Goal: Task Accomplishment & Management: Use online tool/utility

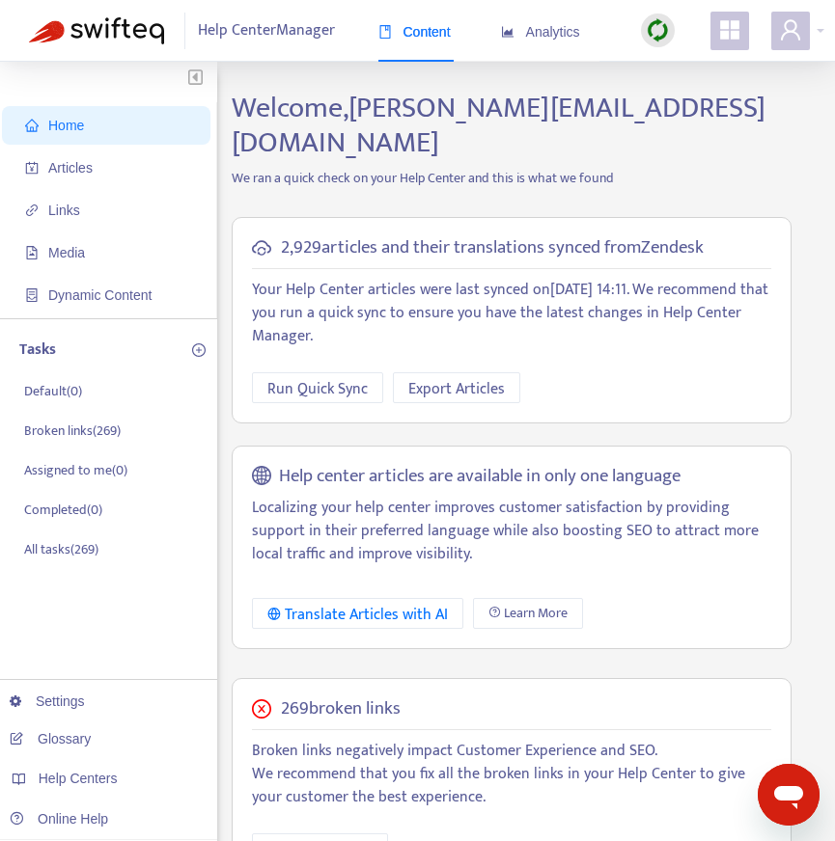
click at [698, 168] on p "We ran a quick check on your Help Center and this is what we found" at bounding box center [511, 178] width 589 height 20
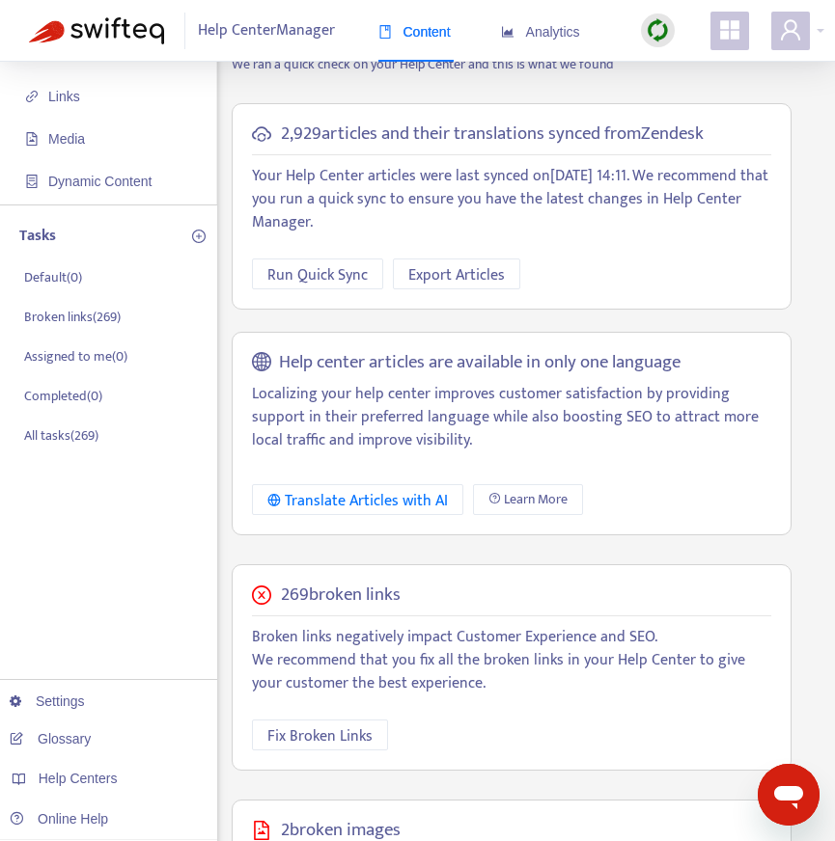
scroll to position [116, 0]
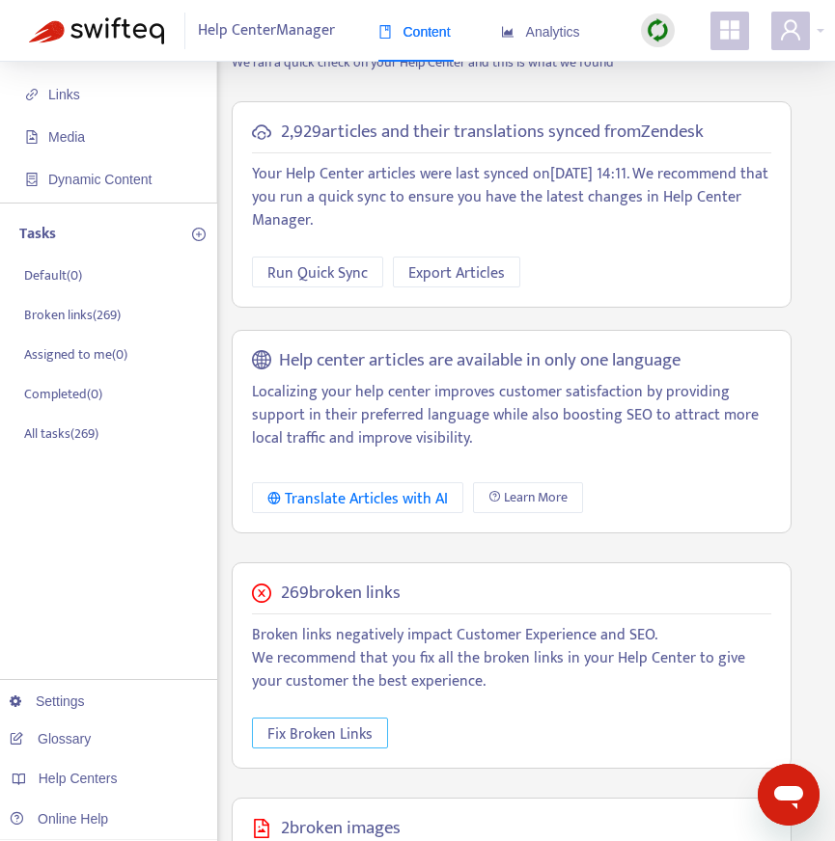
click at [338, 723] on span "Fix Broken Links" at bounding box center [319, 735] width 105 height 24
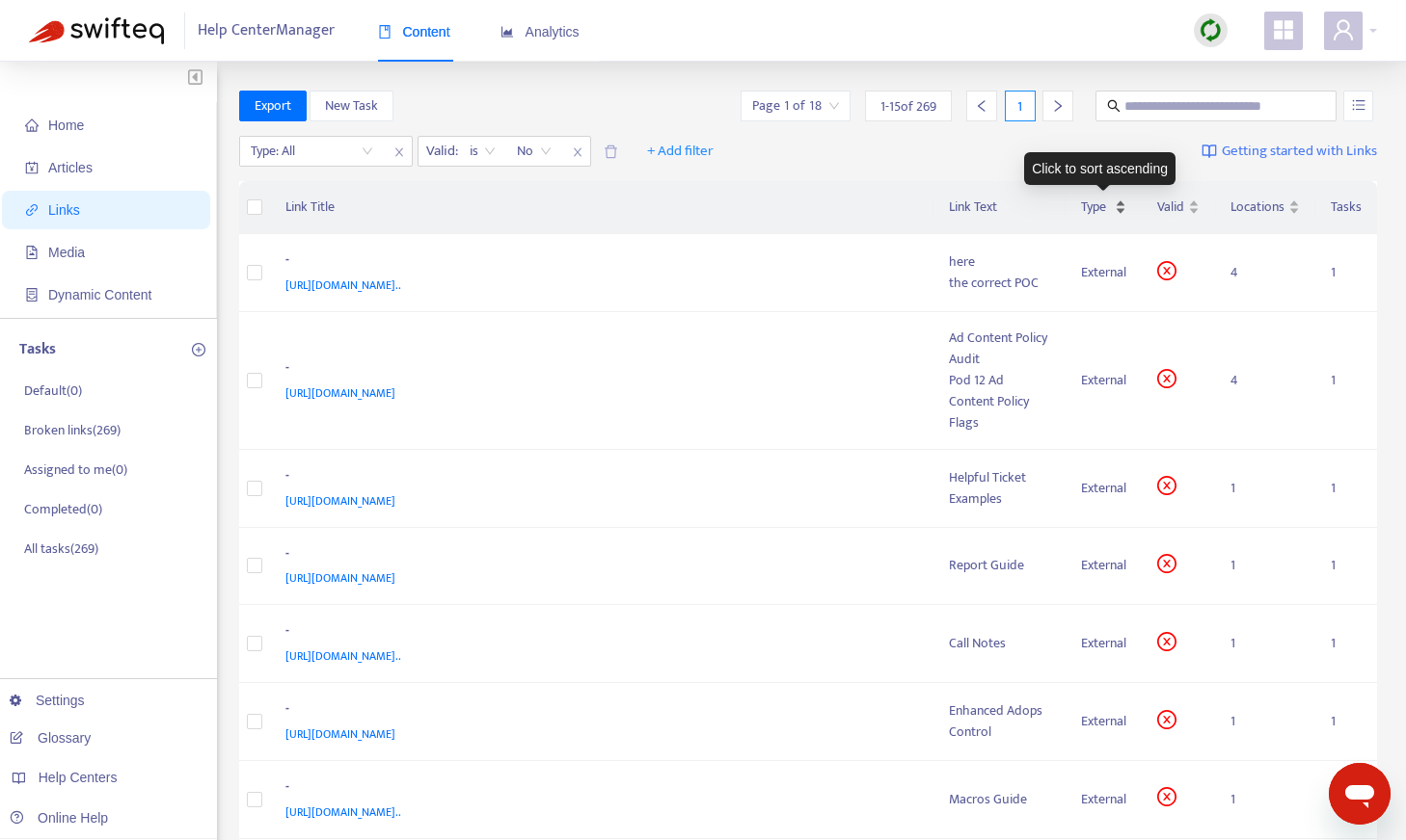
click at [833, 204] on span "Type" at bounding box center [1096, 207] width 30 height 21
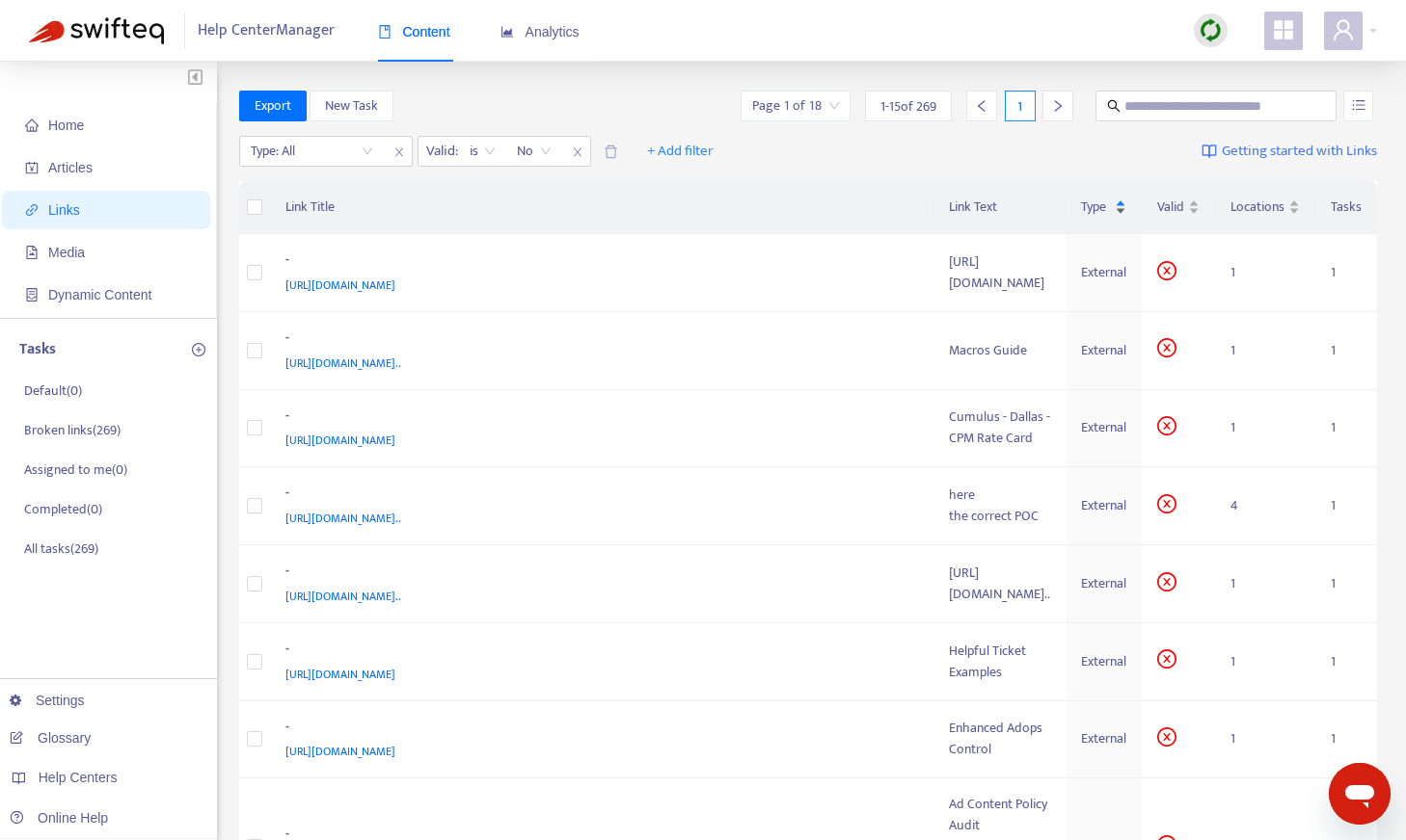
click at [833, 204] on span "Type" at bounding box center [1096, 207] width 30 height 21
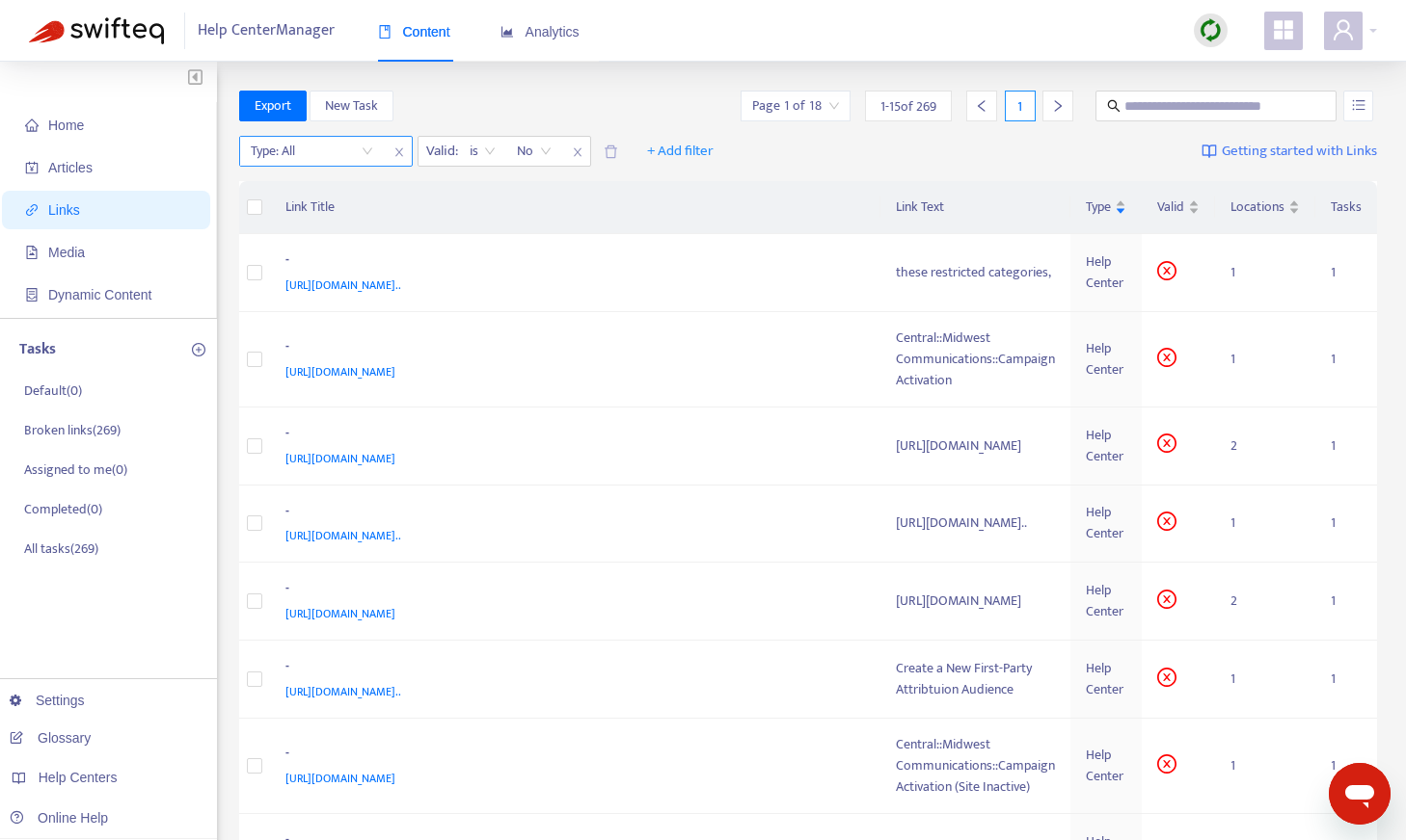
click at [360, 155] on input "search" at bounding box center [312, 151] width 123 height 29
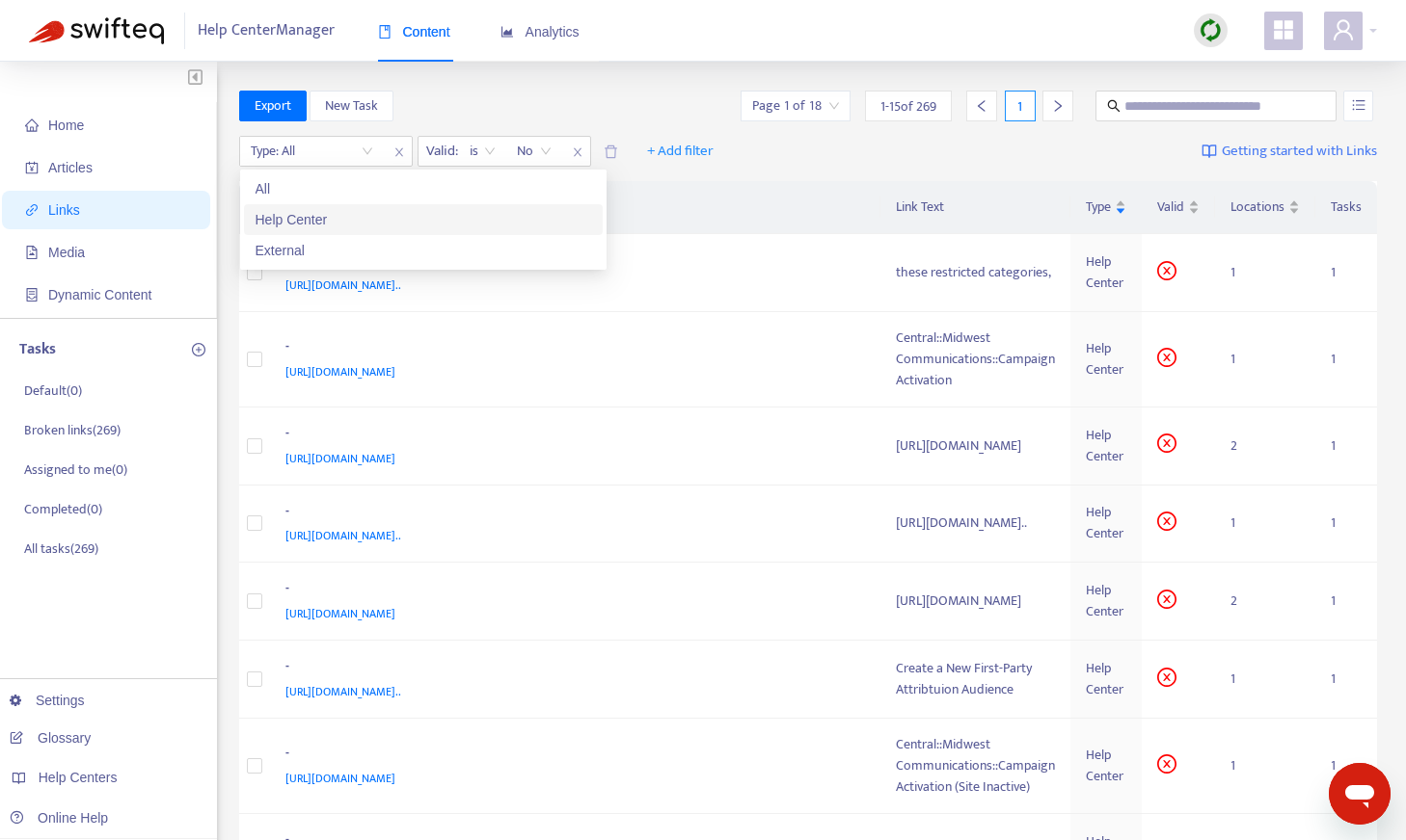
click at [323, 225] on div "Help Center" at bounding box center [424, 219] width 336 height 21
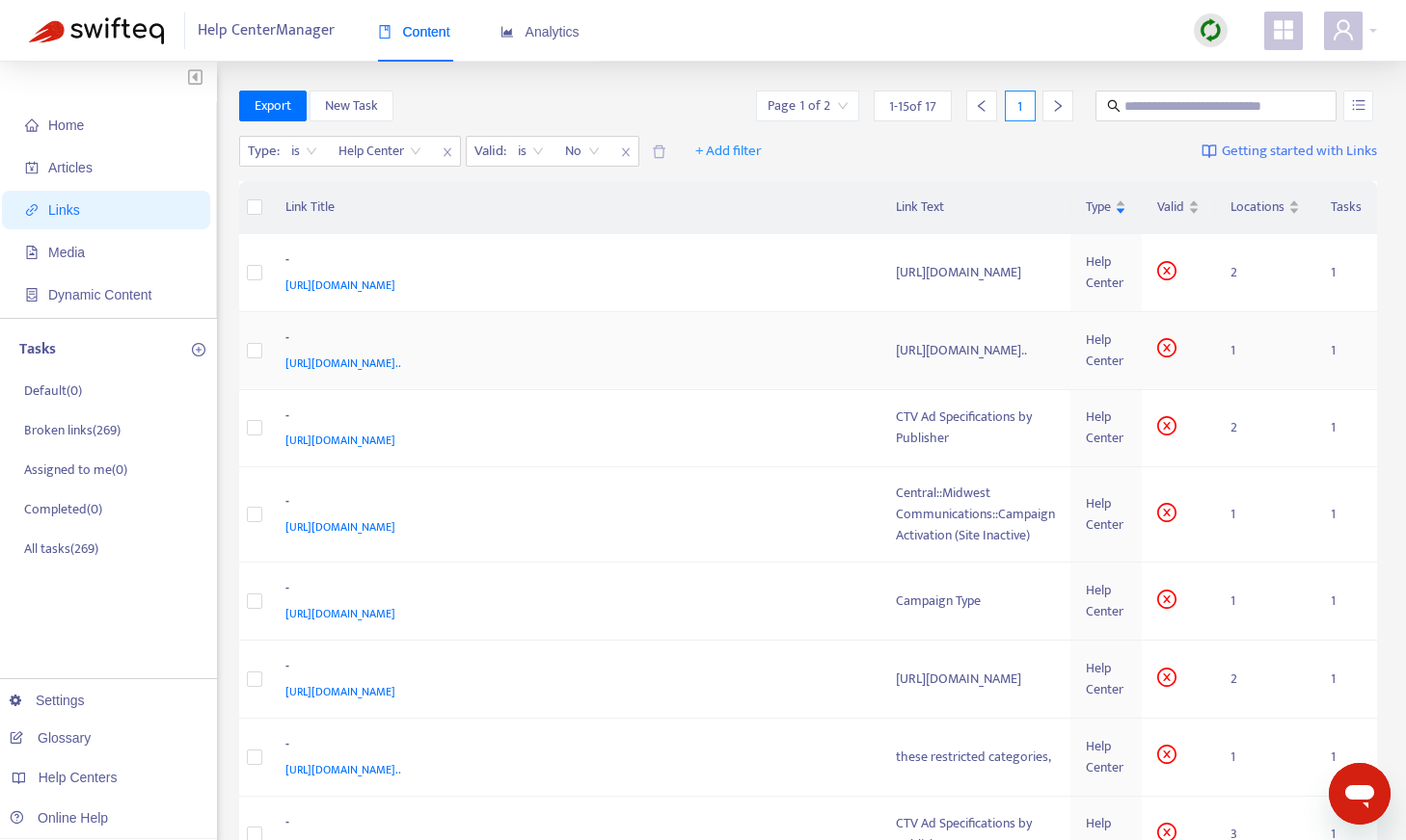
click at [401, 373] on span "https://simplifi.zendesk.com/hc/en-us/articles/14789229649691-How-to-Target-a-R…" at bounding box center [344, 363] width 116 height 19
click at [396, 450] on span "https://simplifi.zendesk.com/hc/en-us/articles/22505029795611-CTV-Ad-Specificat…" at bounding box center [341, 439] width 110 height 19
click at [833, 612] on div "Campaign Type" at bounding box center [974, 600] width 159 height 21
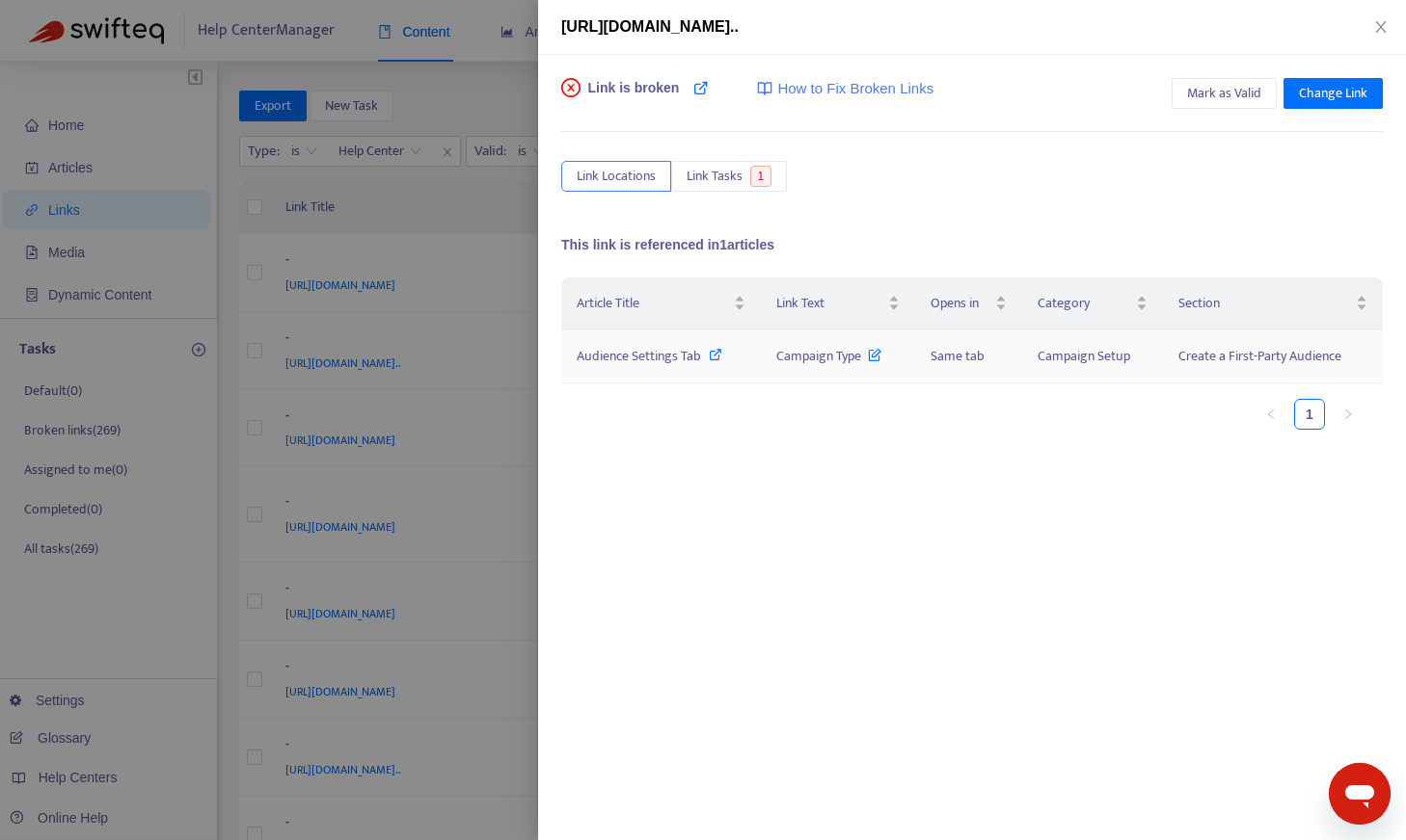
click at [828, 353] on span "Campaign Type" at bounding box center [828, 356] width 105 height 22
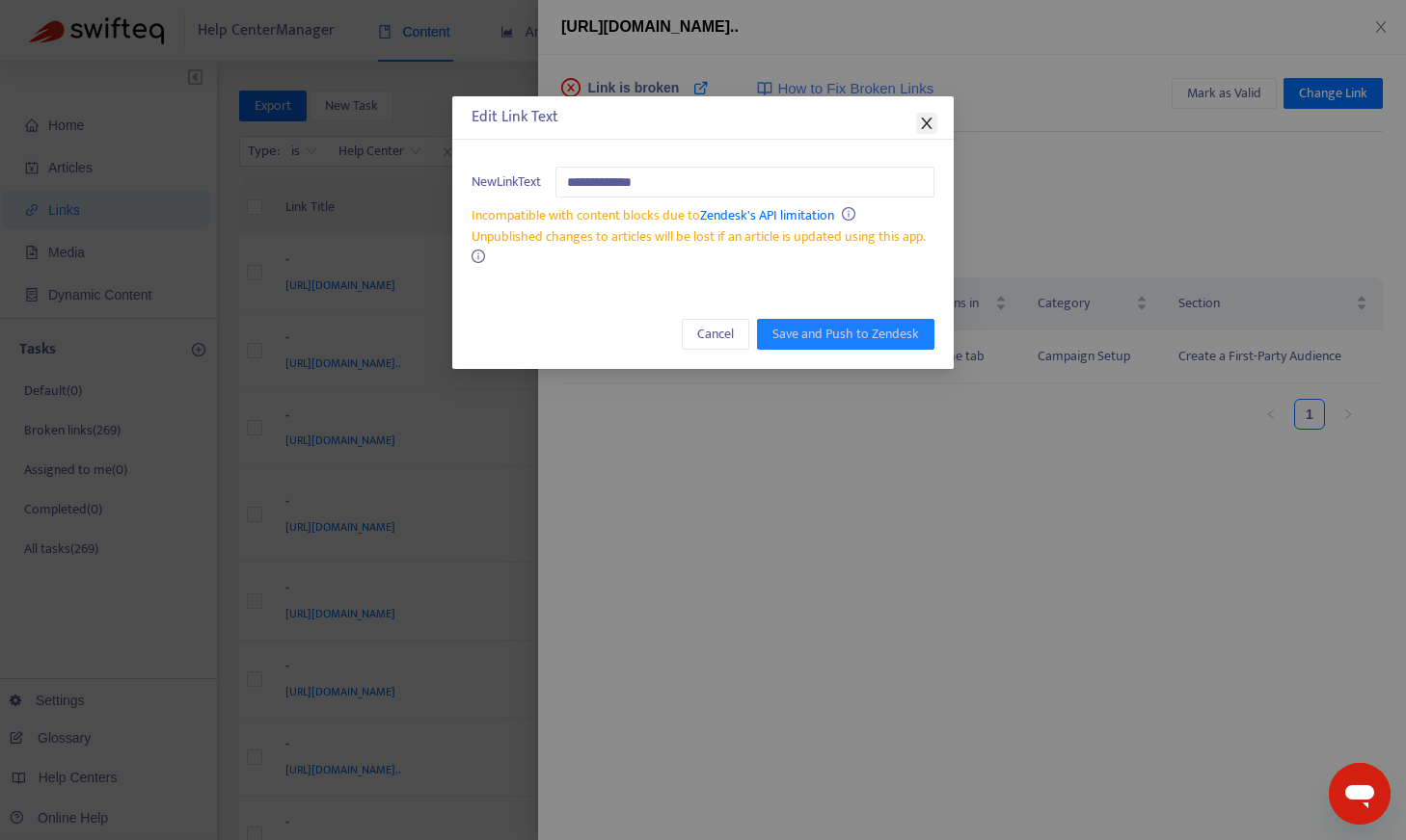
click at [833, 119] on icon "close" at bounding box center [925, 124] width 11 height 12
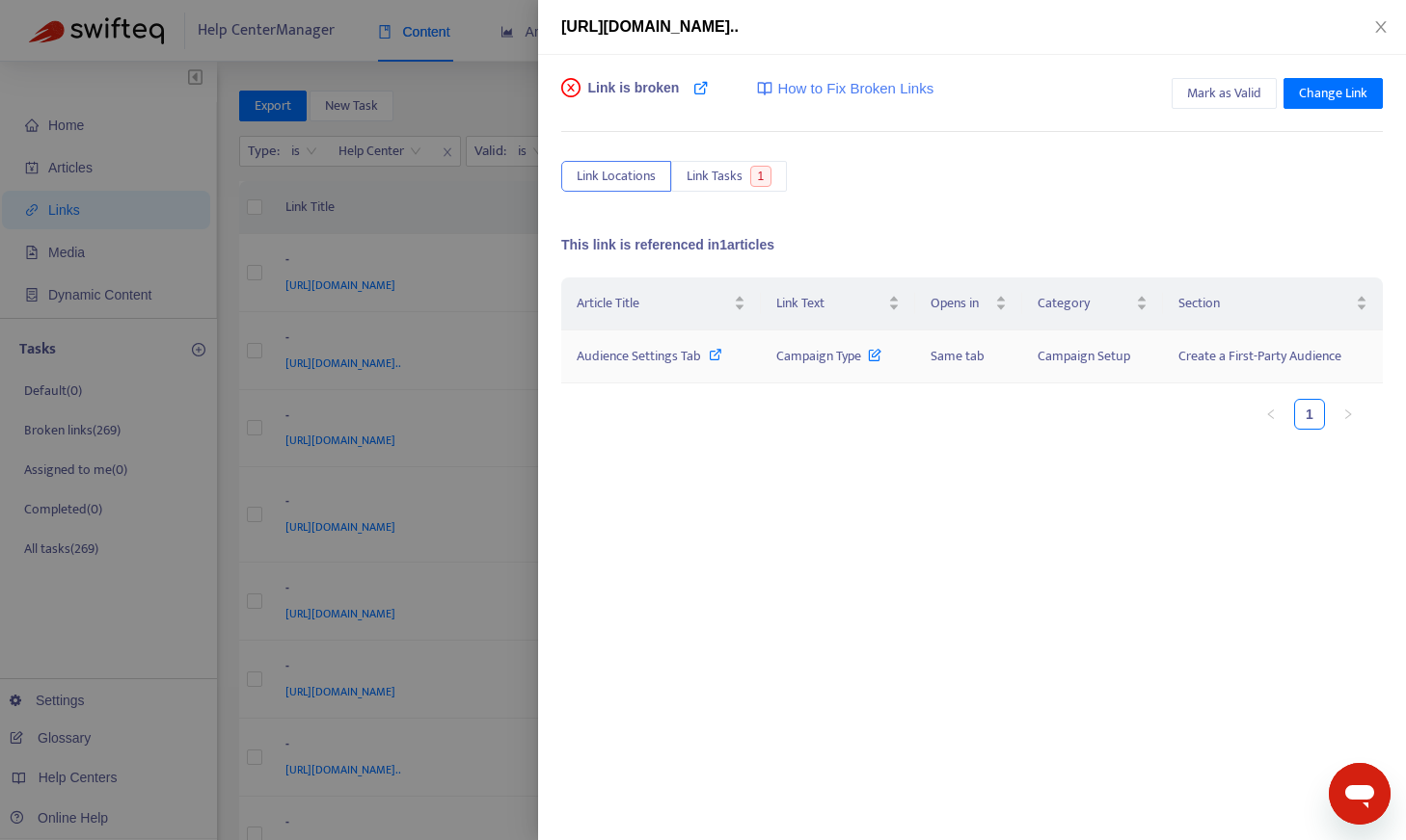
click at [717, 355] on icon at bounding box center [715, 355] width 14 height 14
click at [833, 85] on span "Mark as Valid" at bounding box center [1224, 93] width 74 height 21
click at [833, 31] on icon "close" at bounding box center [1380, 27] width 11 height 12
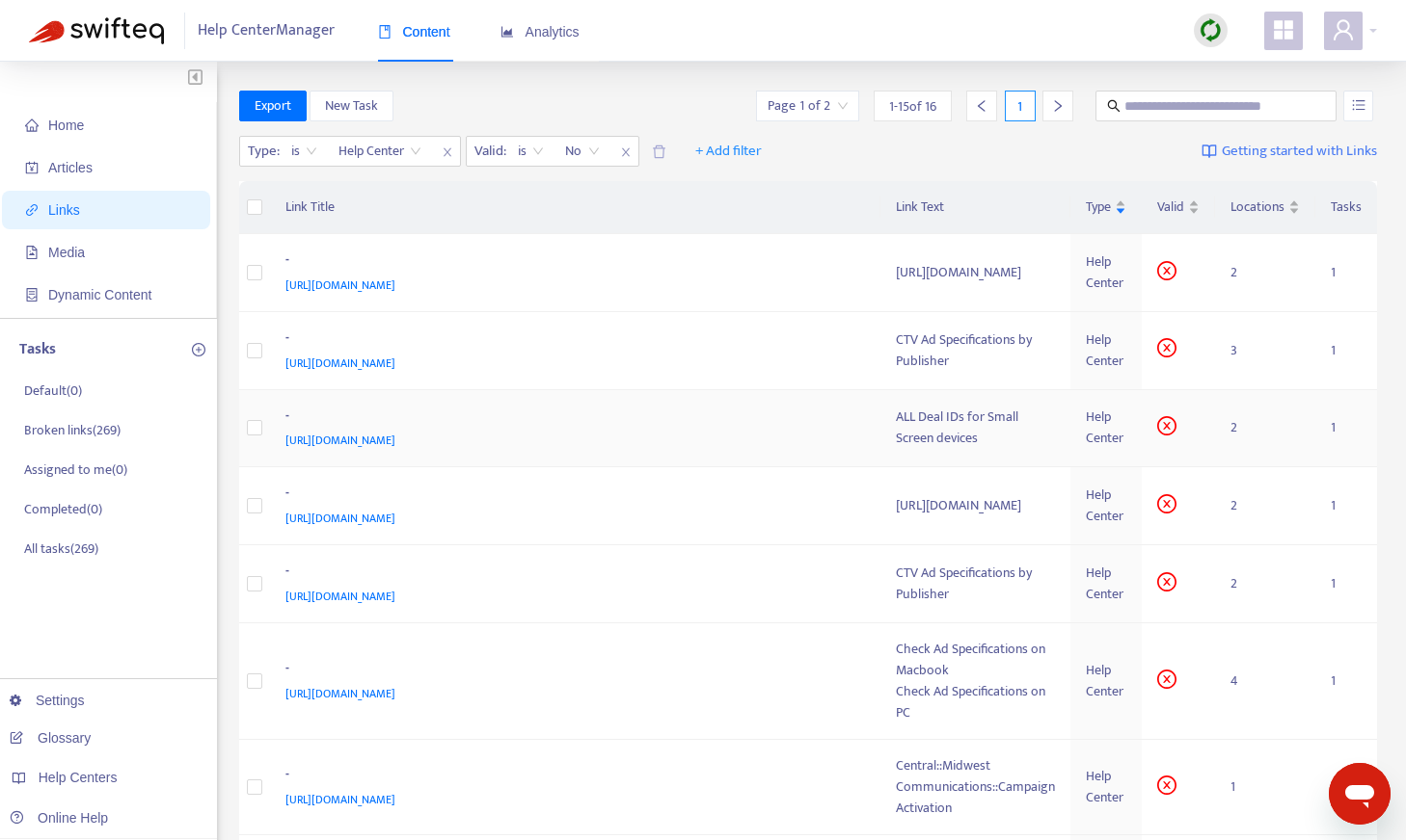
click at [833, 442] on div "ALL Deal IDs for Small Screen devices" at bounding box center [974, 427] width 159 height 42
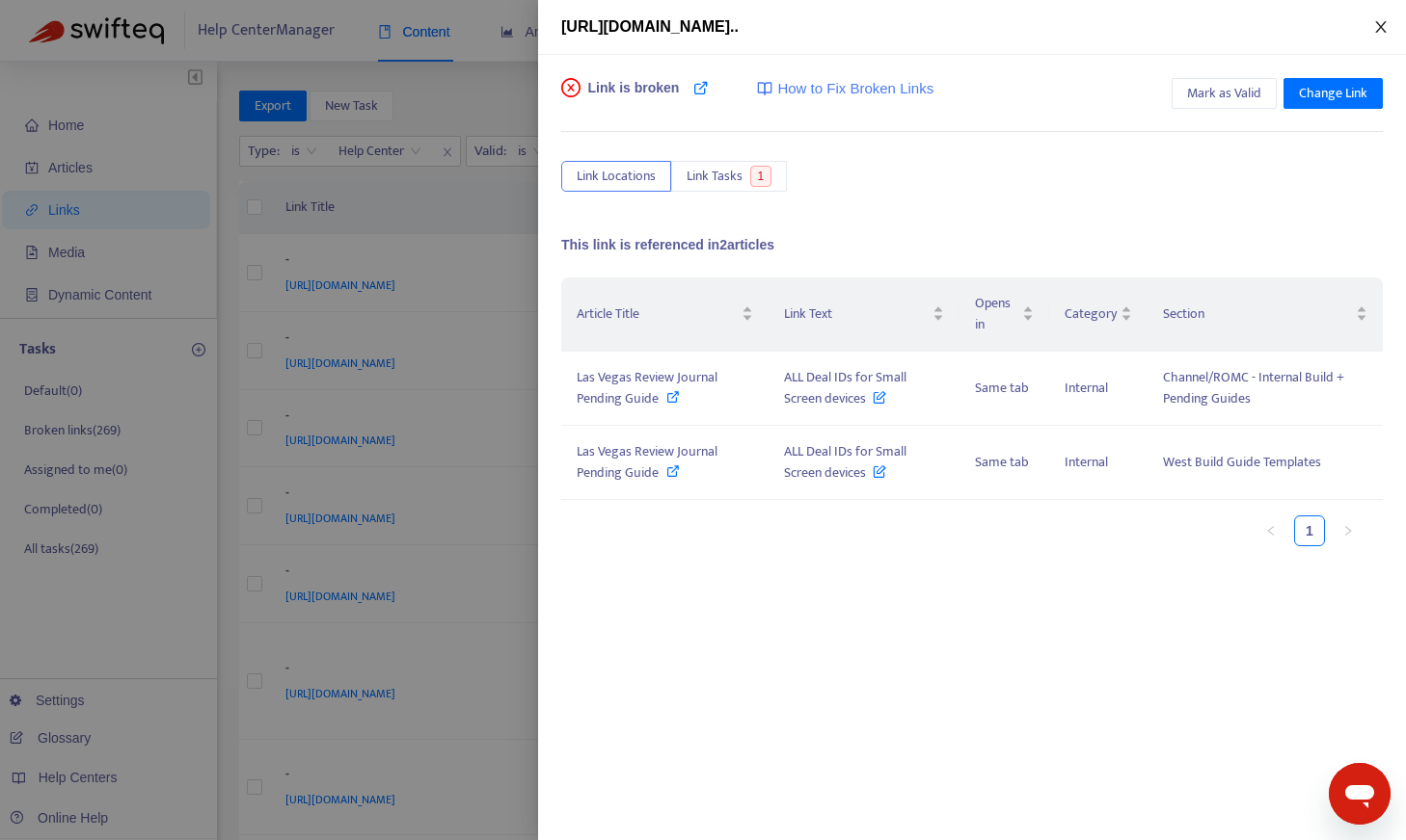
click at [833, 29] on icon "close" at bounding box center [1380, 26] width 15 height 15
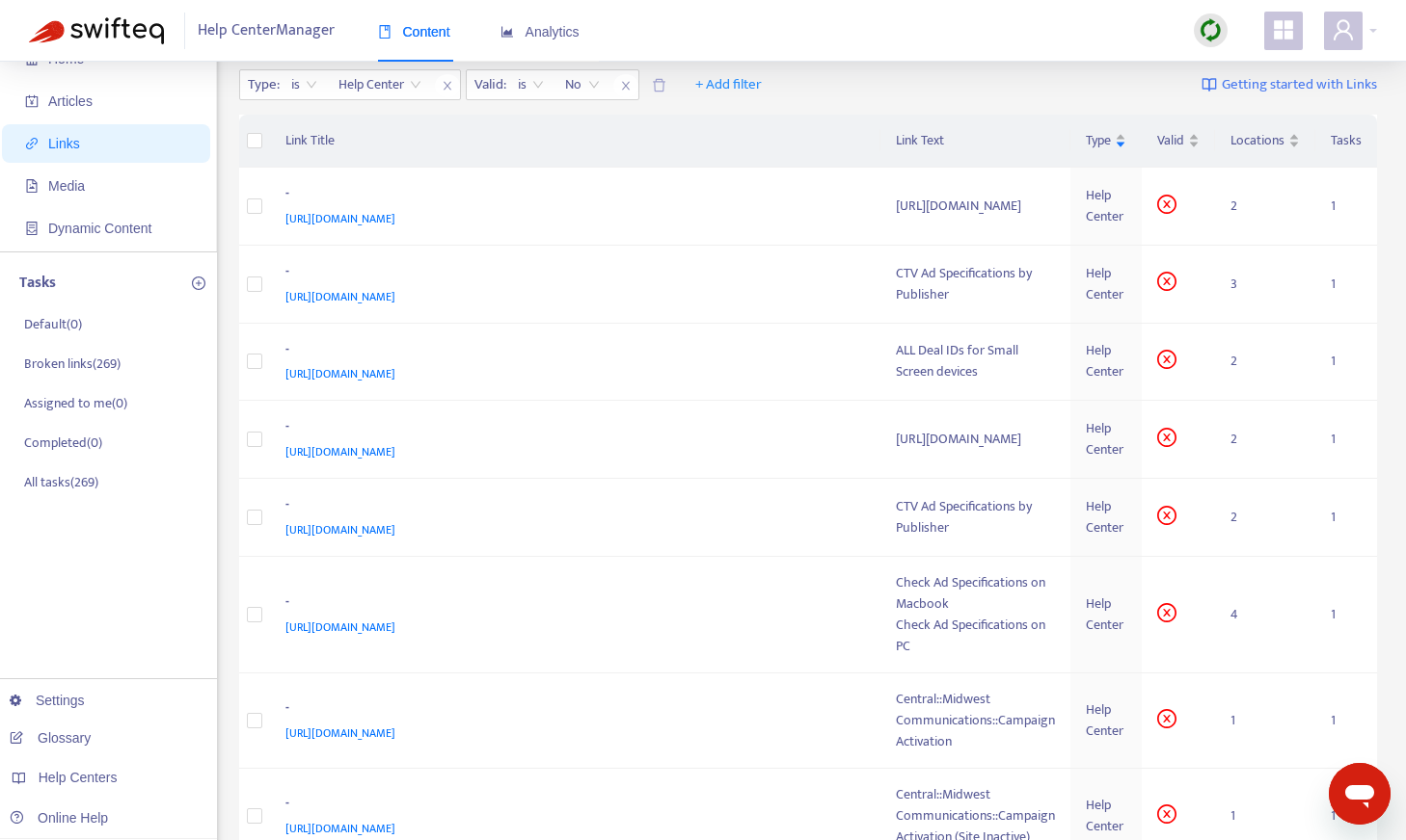
scroll to position [76, 0]
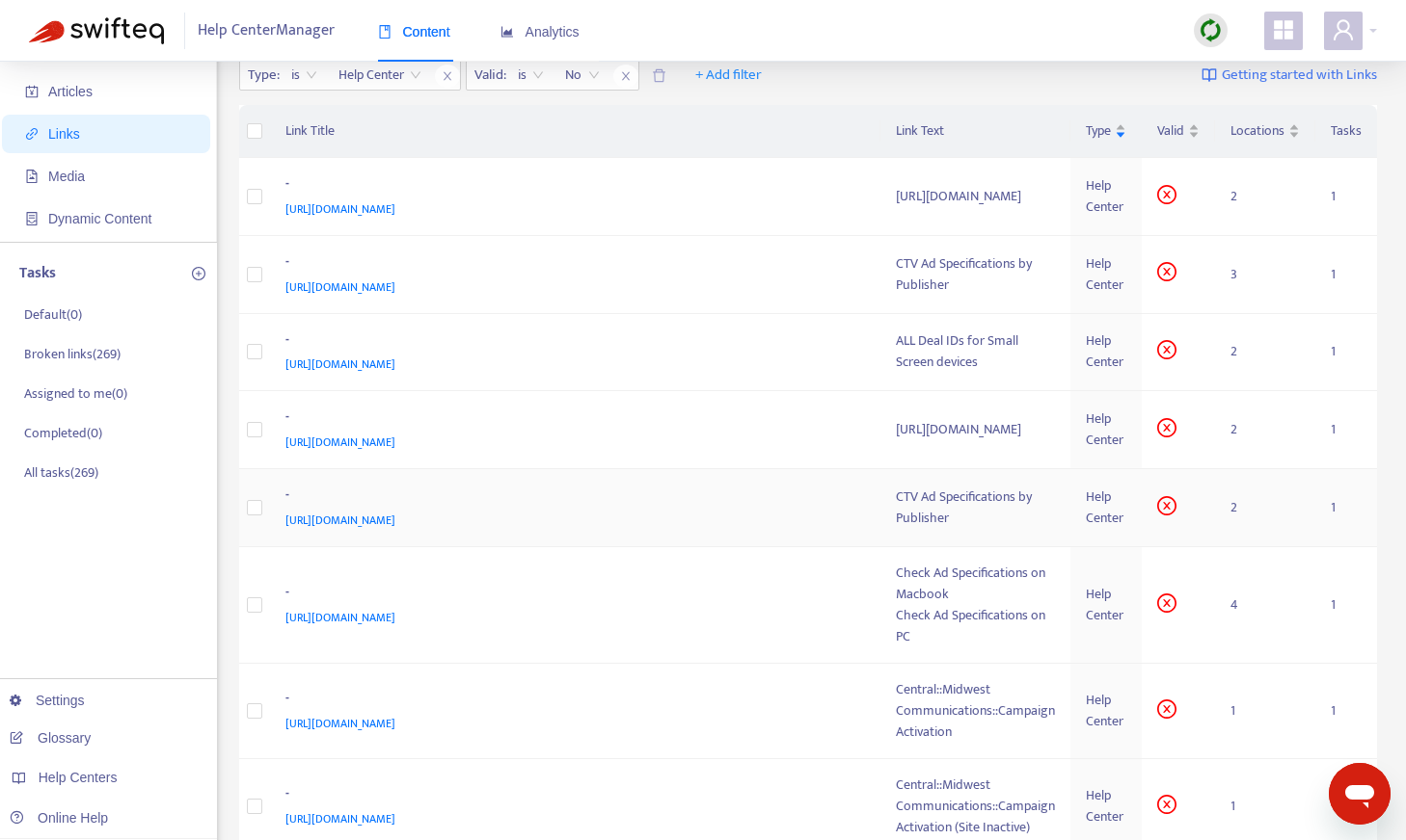
click at [833, 529] on div "CTV Ad Specifications by Publisher" at bounding box center [974, 507] width 159 height 42
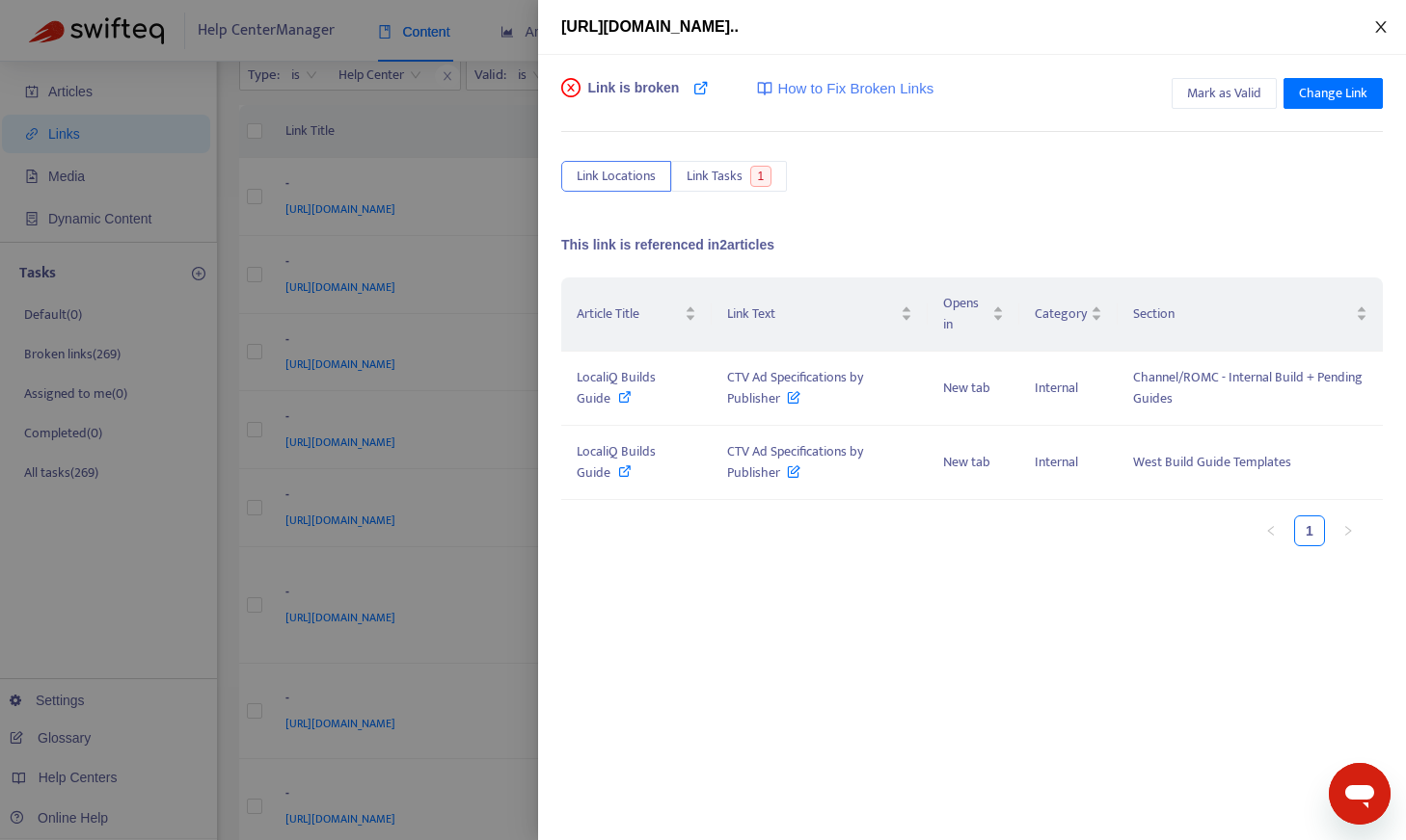
click at [833, 33] on icon "close" at bounding box center [1380, 26] width 15 height 15
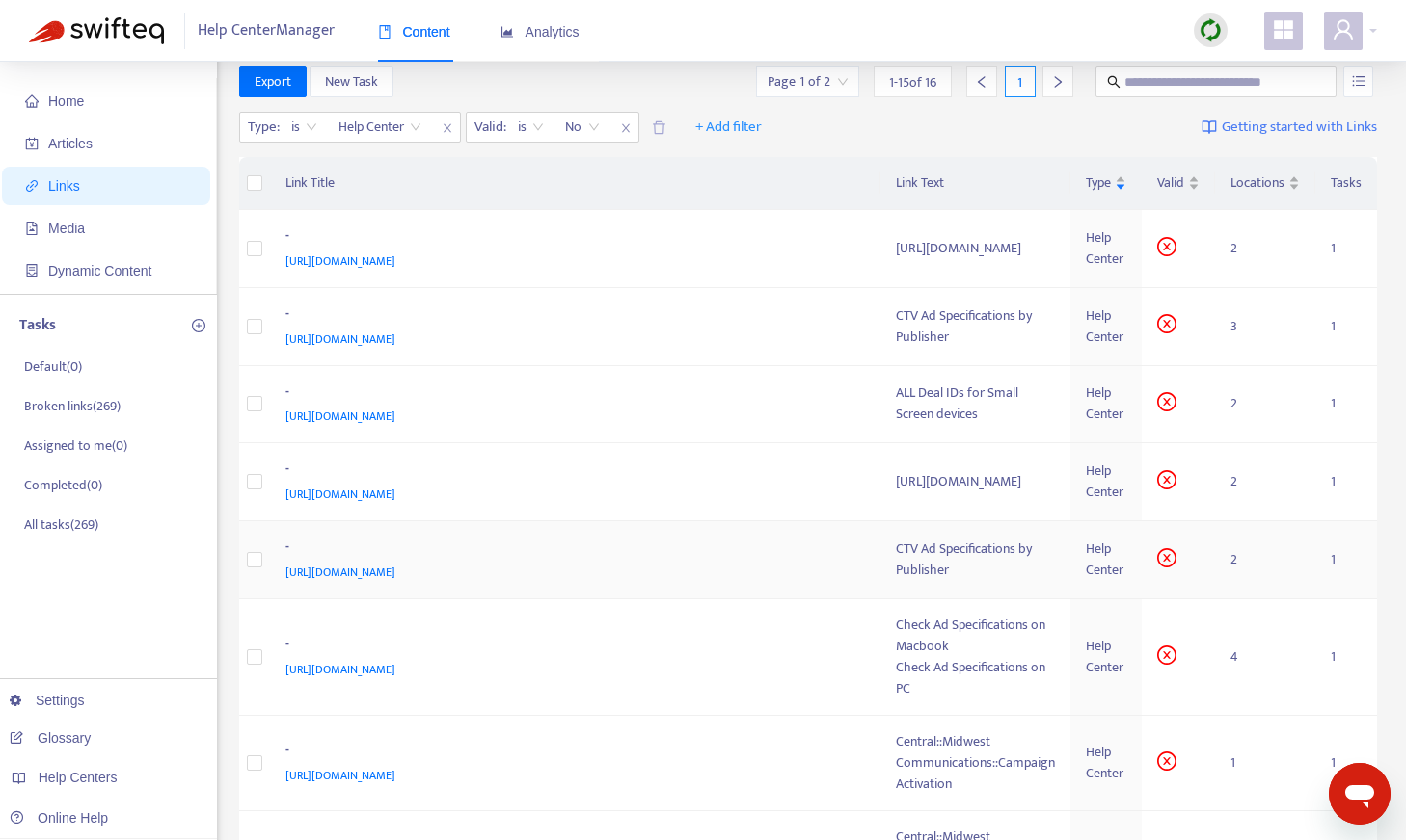
scroll to position [21, 0]
click at [529, 126] on span "is" at bounding box center [531, 130] width 26 height 29
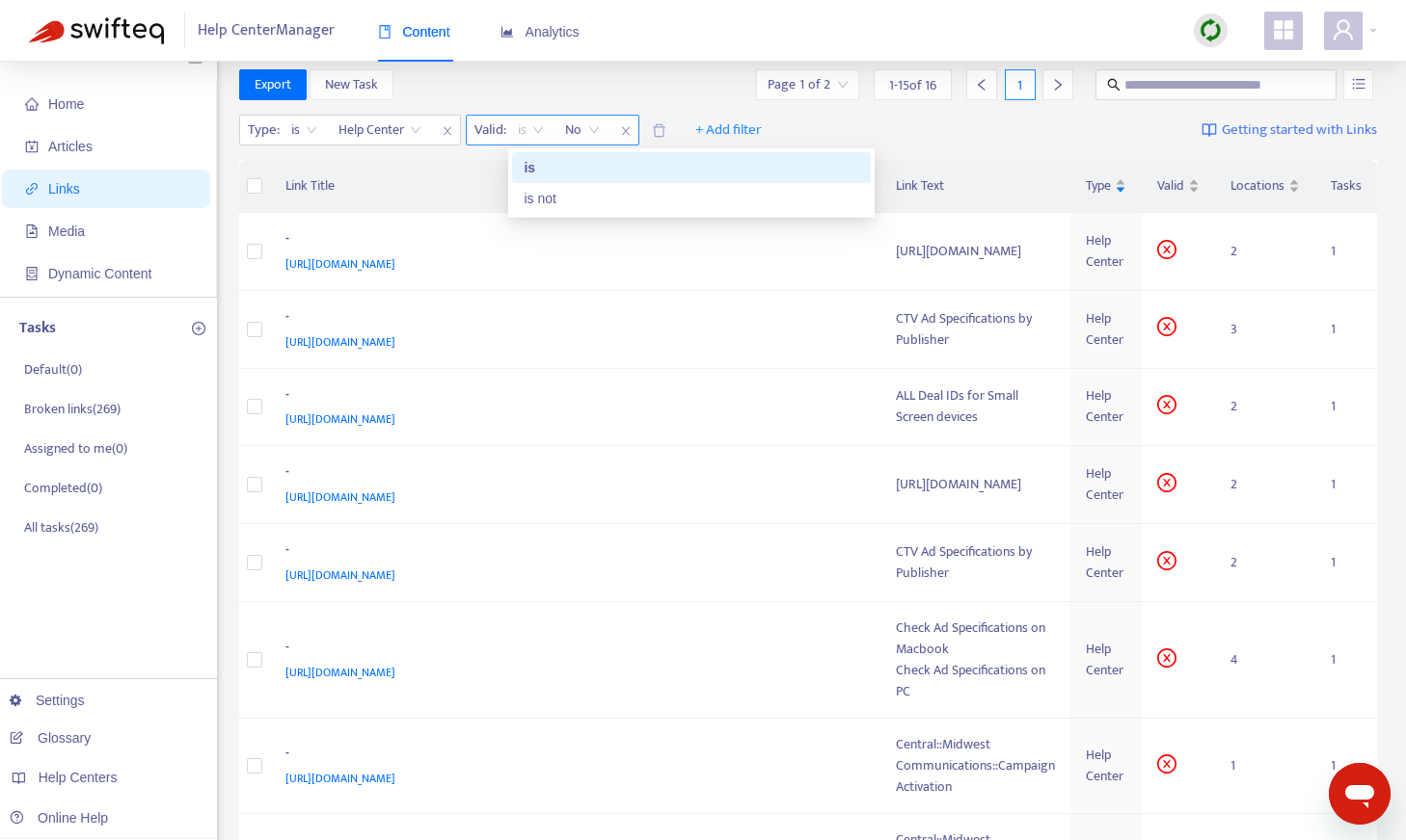
click at [578, 123] on span "No" at bounding box center [582, 130] width 35 height 29
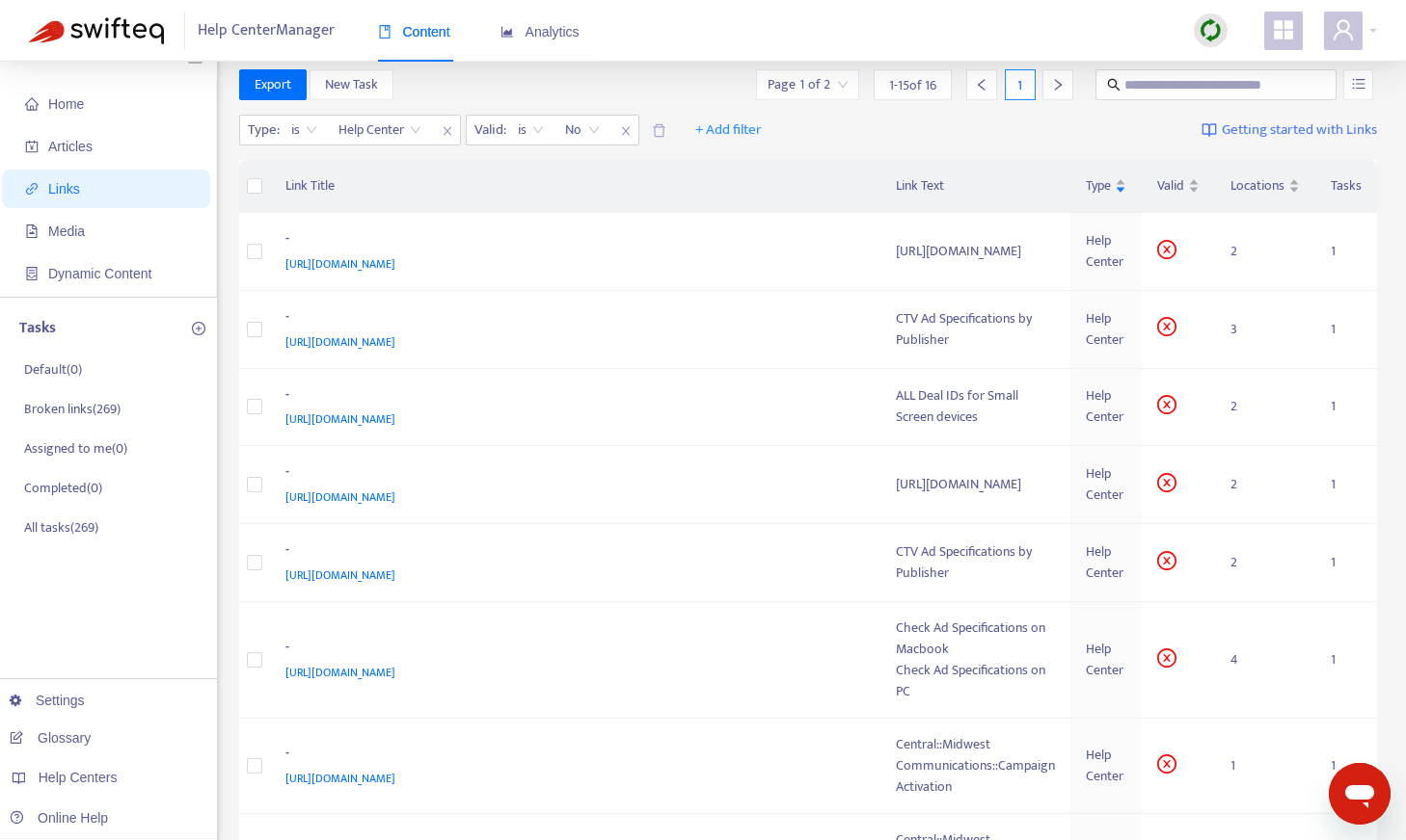
click at [833, 126] on div "Type : is Help Center Valid : is No + Add filter Getting started with Links" at bounding box center [807, 134] width 1138 height 53
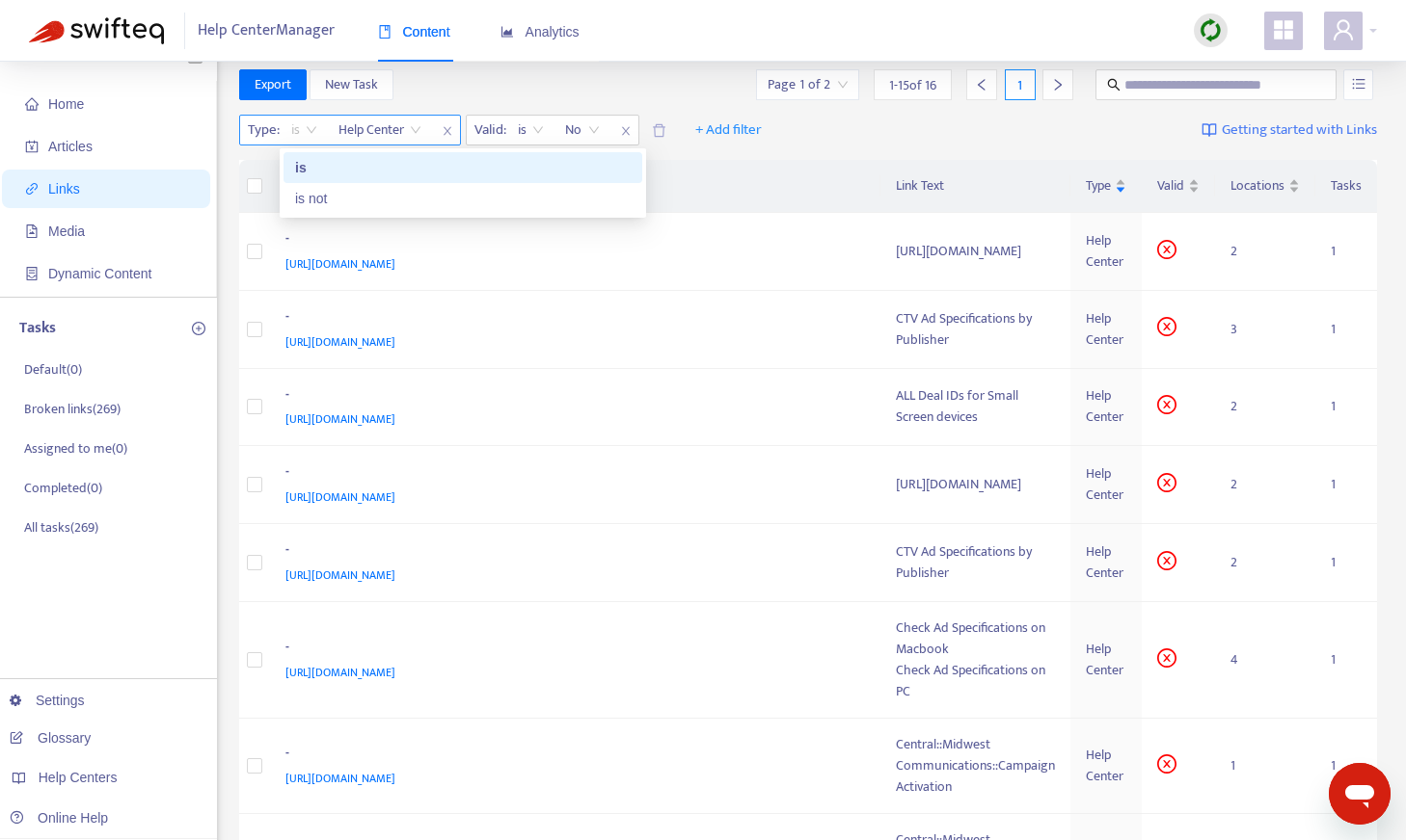
click at [304, 122] on span "is" at bounding box center [304, 130] width 26 height 29
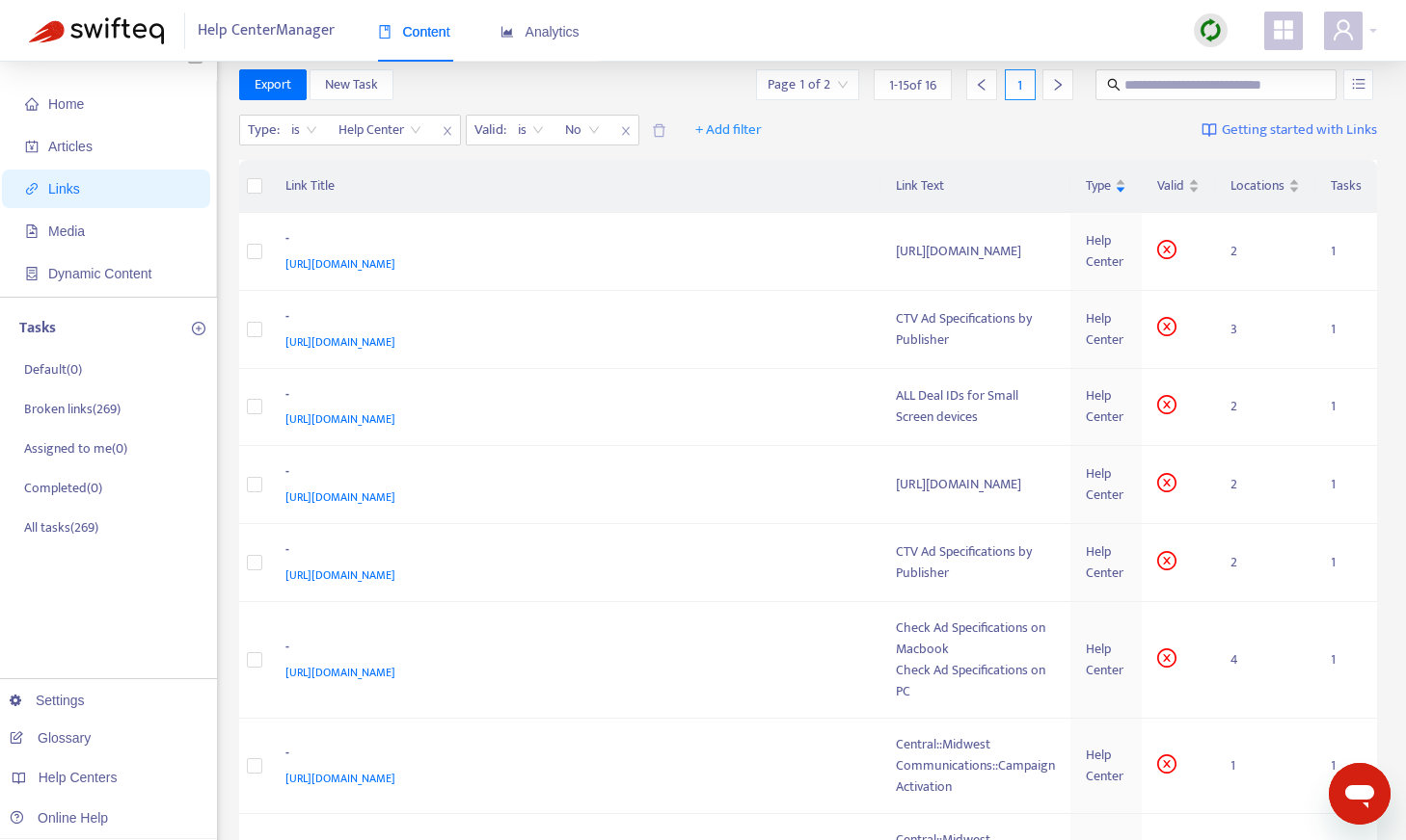
click at [833, 130] on div "Type : is Help Center Valid : is No + Add filter Getting started with Links" at bounding box center [807, 134] width 1138 height 53
click at [804, 332] on div "-" at bounding box center [572, 319] width 573 height 25
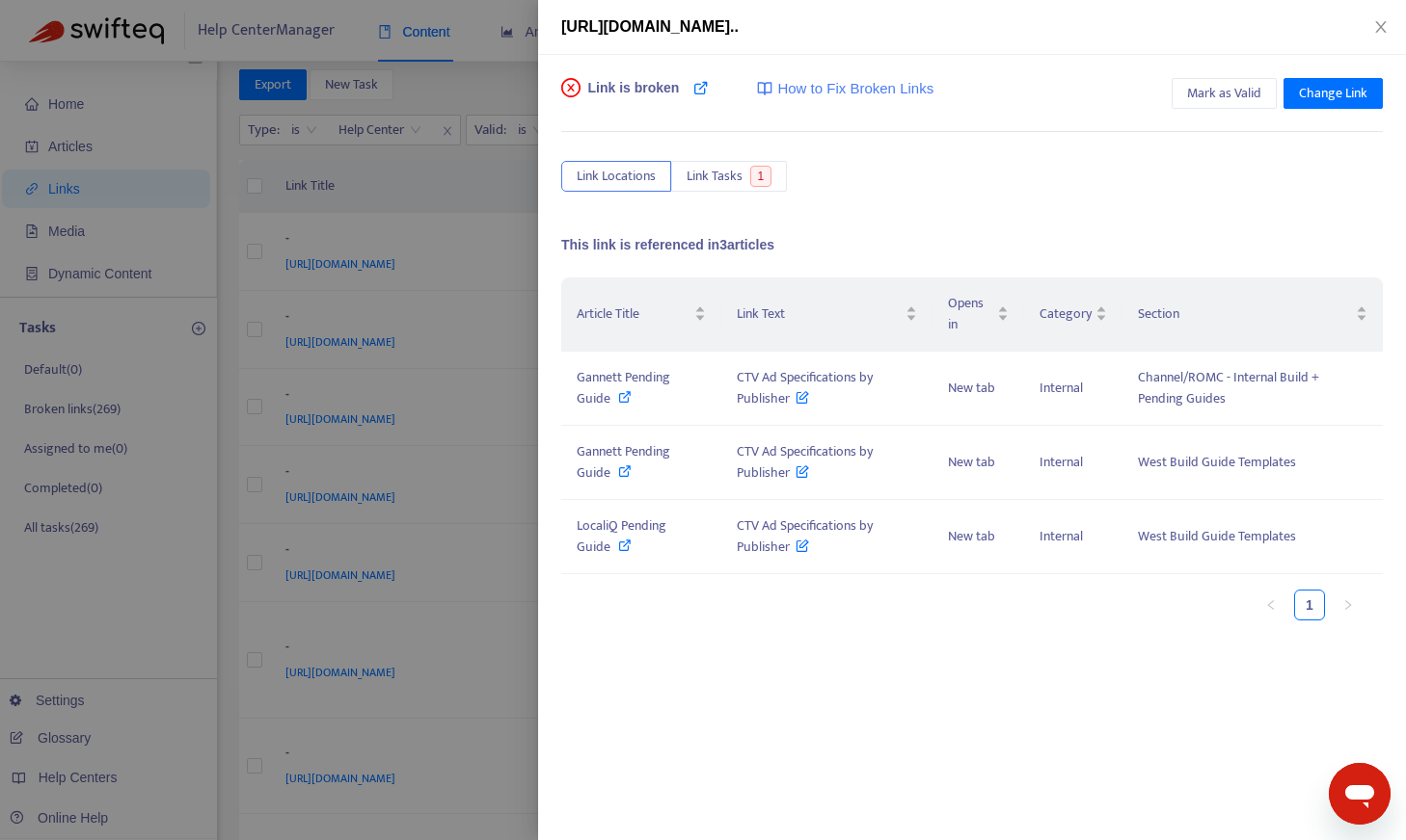
click at [833, 14] on div "https://simplifi.zendesk.com/hc/en-us/articles/26831056738459-CTV-Ad-Specificat…" at bounding box center [971, 27] width 867 height 55
click at [833, 23] on icon "close" at bounding box center [1380, 26] width 15 height 15
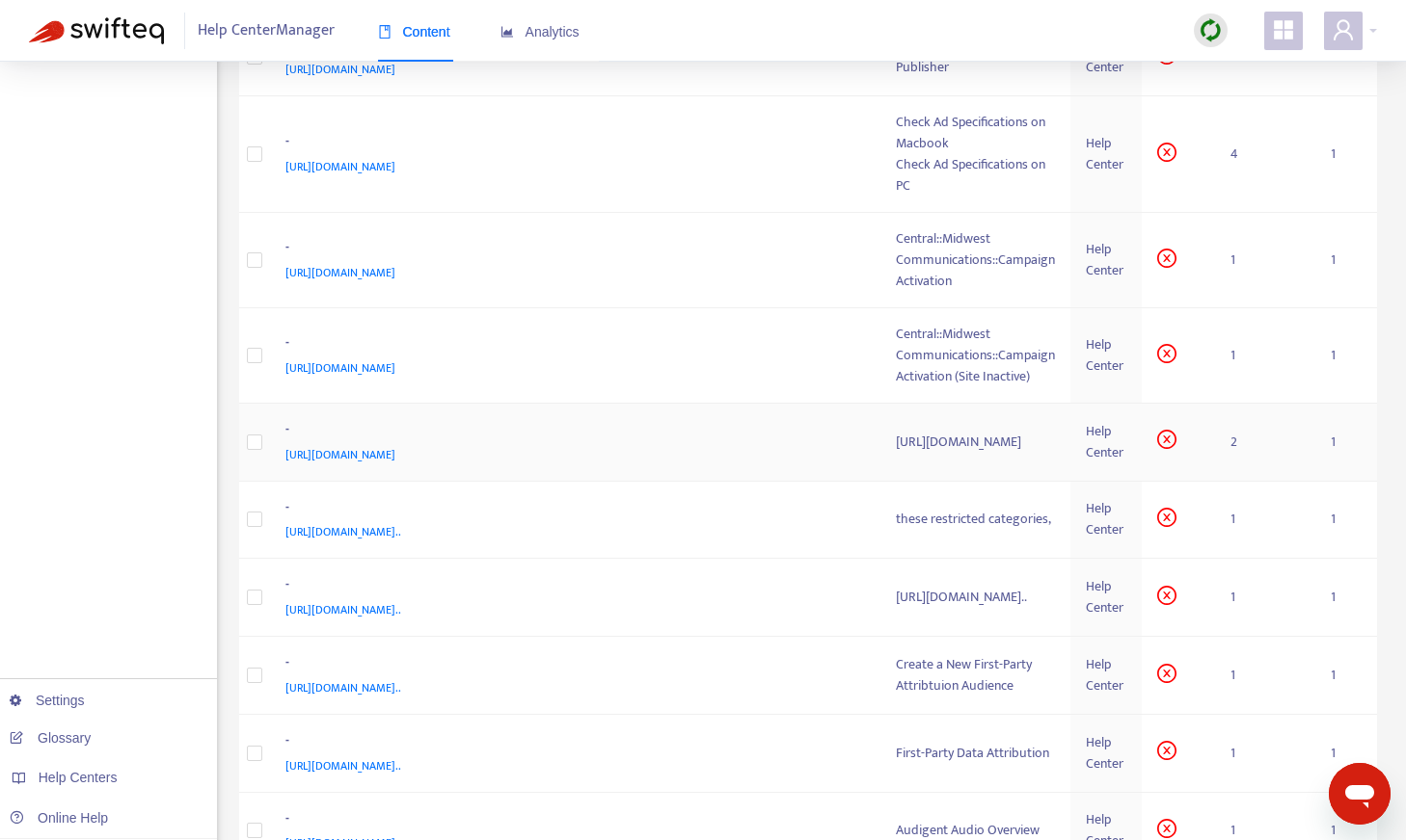
scroll to position [534, 0]
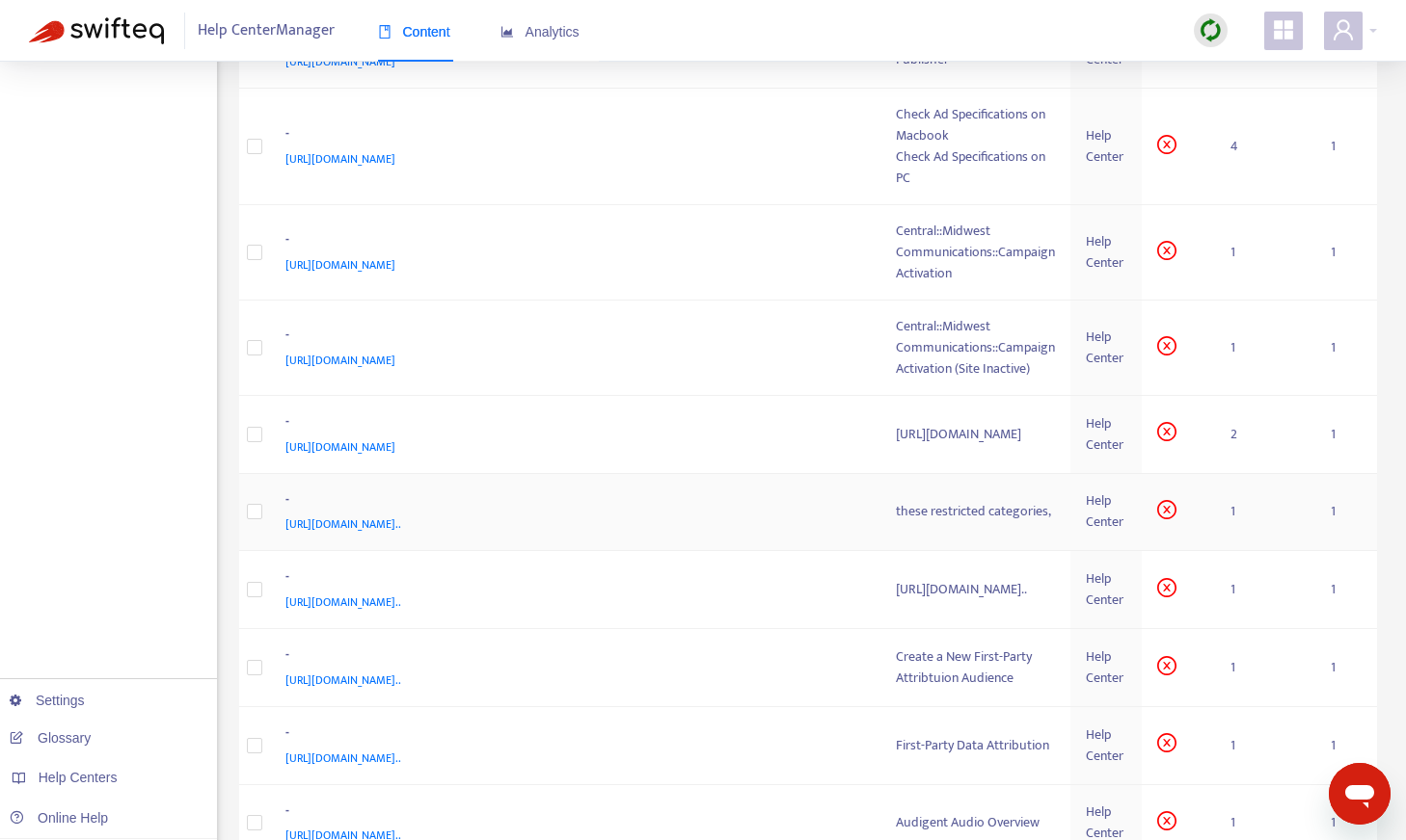
click at [833, 522] on div "these restricted categories," at bounding box center [974, 511] width 159 height 21
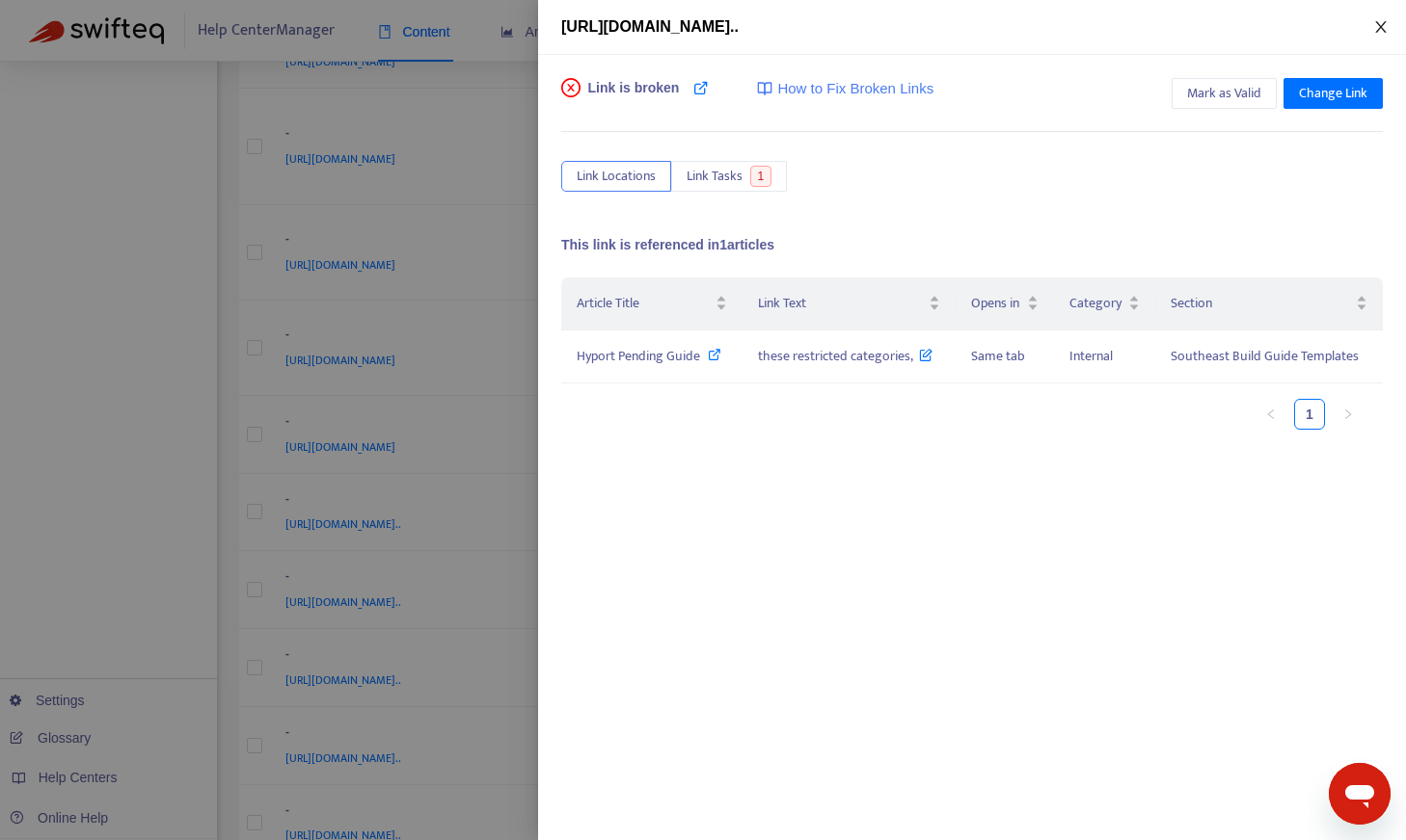
click at [833, 24] on button "Close" at bounding box center [1380, 27] width 27 height 18
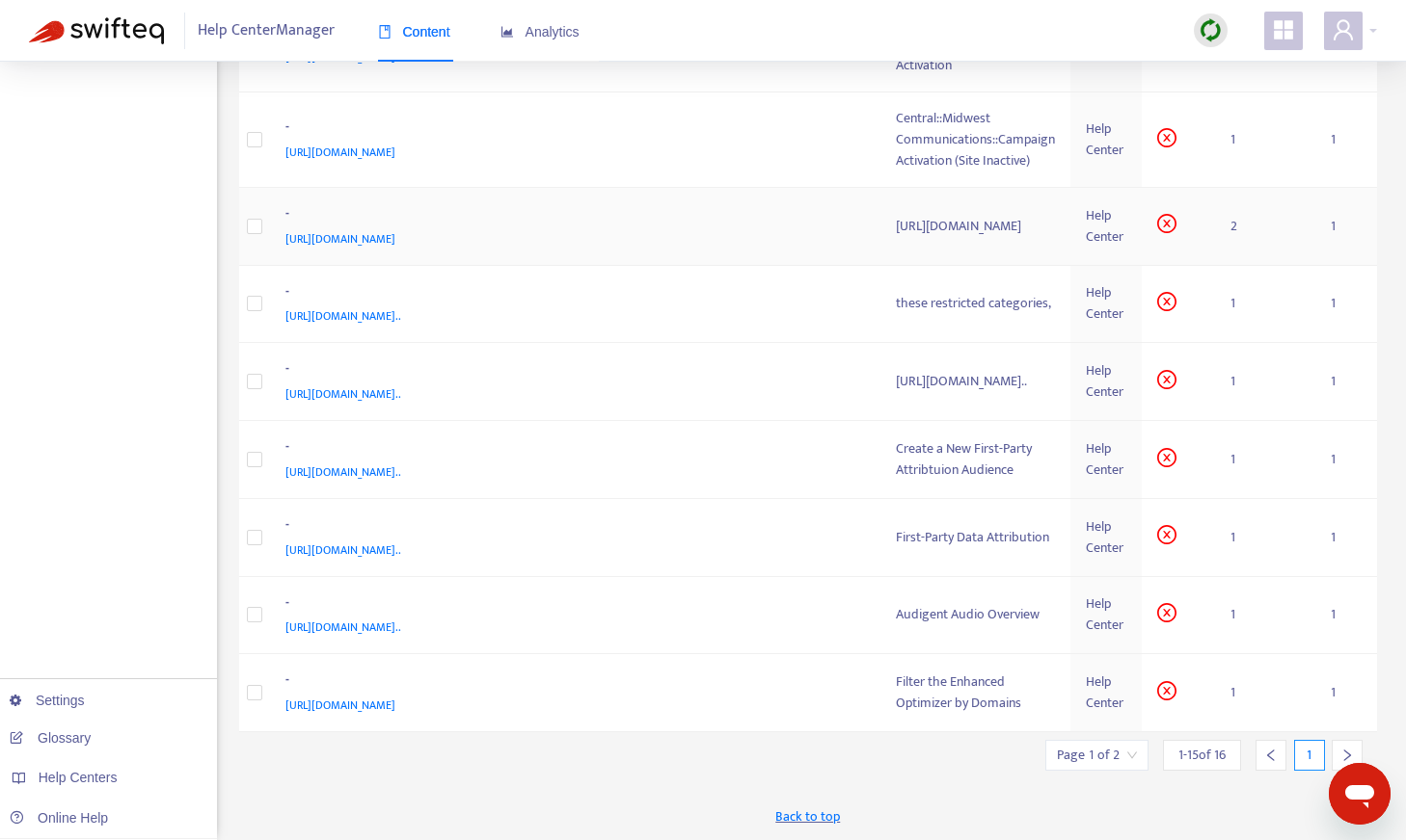
scroll to position [748, 0]
click at [833, 480] on div "Create a New First-Party Attribtuion Audience" at bounding box center [974, 459] width 159 height 42
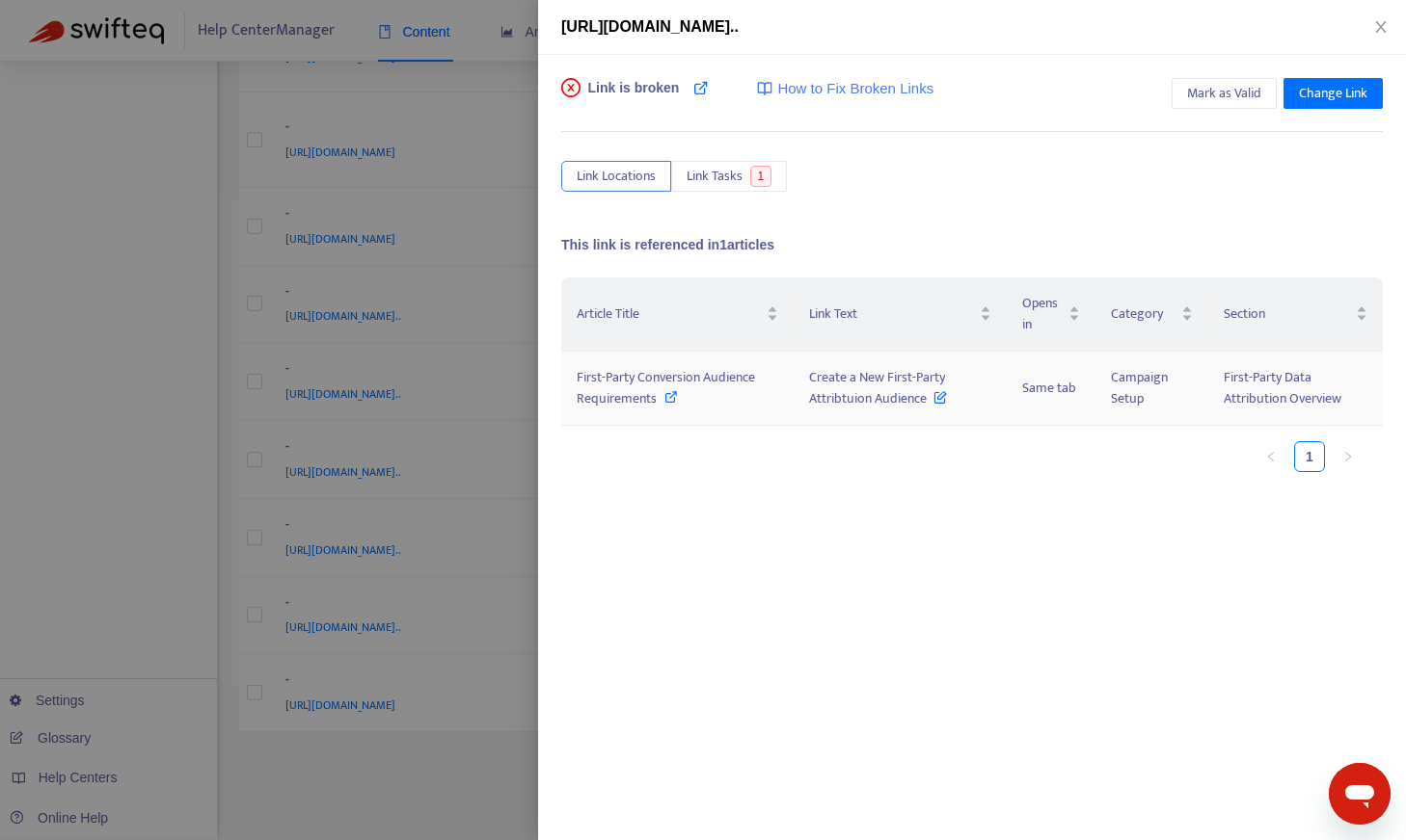
click at [665, 395] on icon at bounding box center [672, 398] width 14 height 14
click at [833, 92] on span "Mark as Valid" at bounding box center [1224, 93] width 74 height 21
click at [833, 21] on icon "close" at bounding box center [1380, 26] width 15 height 15
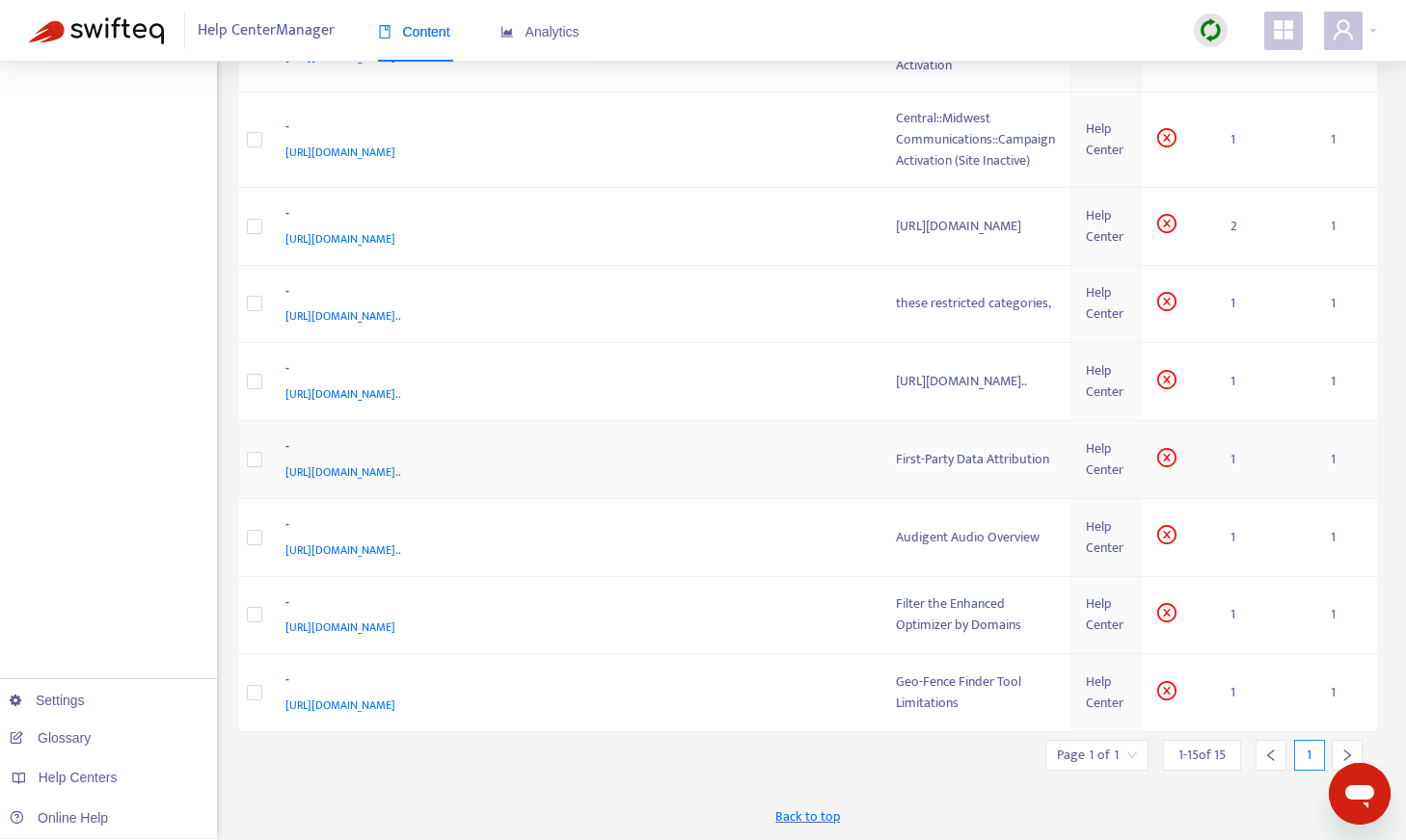
click at [833, 470] on div "First-Party Data Attribution" at bounding box center [974, 459] width 159 height 21
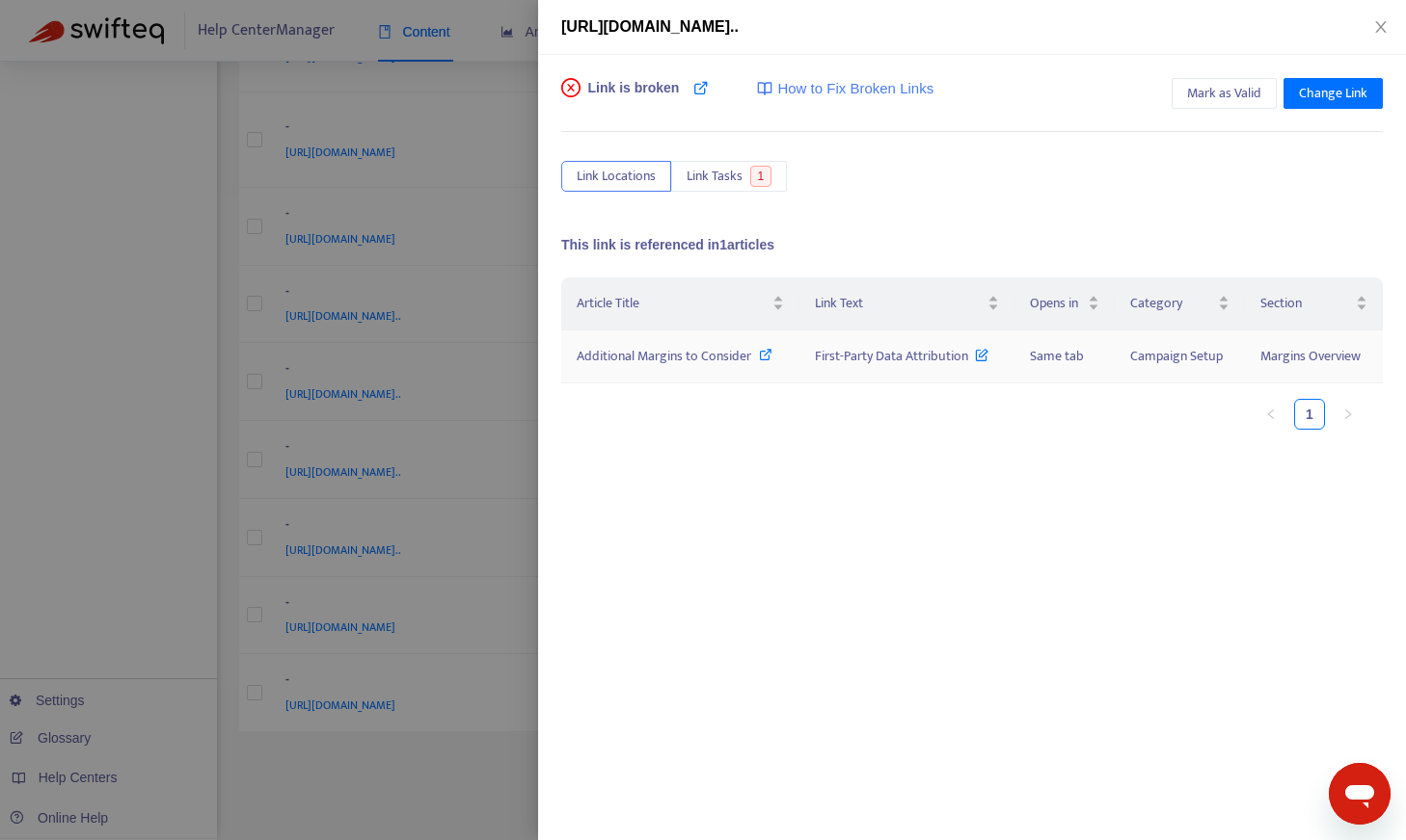
click at [760, 349] on icon at bounding box center [765, 355] width 14 height 14
click at [833, 88] on span "Mark as Valid" at bounding box center [1224, 93] width 74 height 21
click at [833, 26] on icon "close" at bounding box center [1380, 26] width 15 height 15
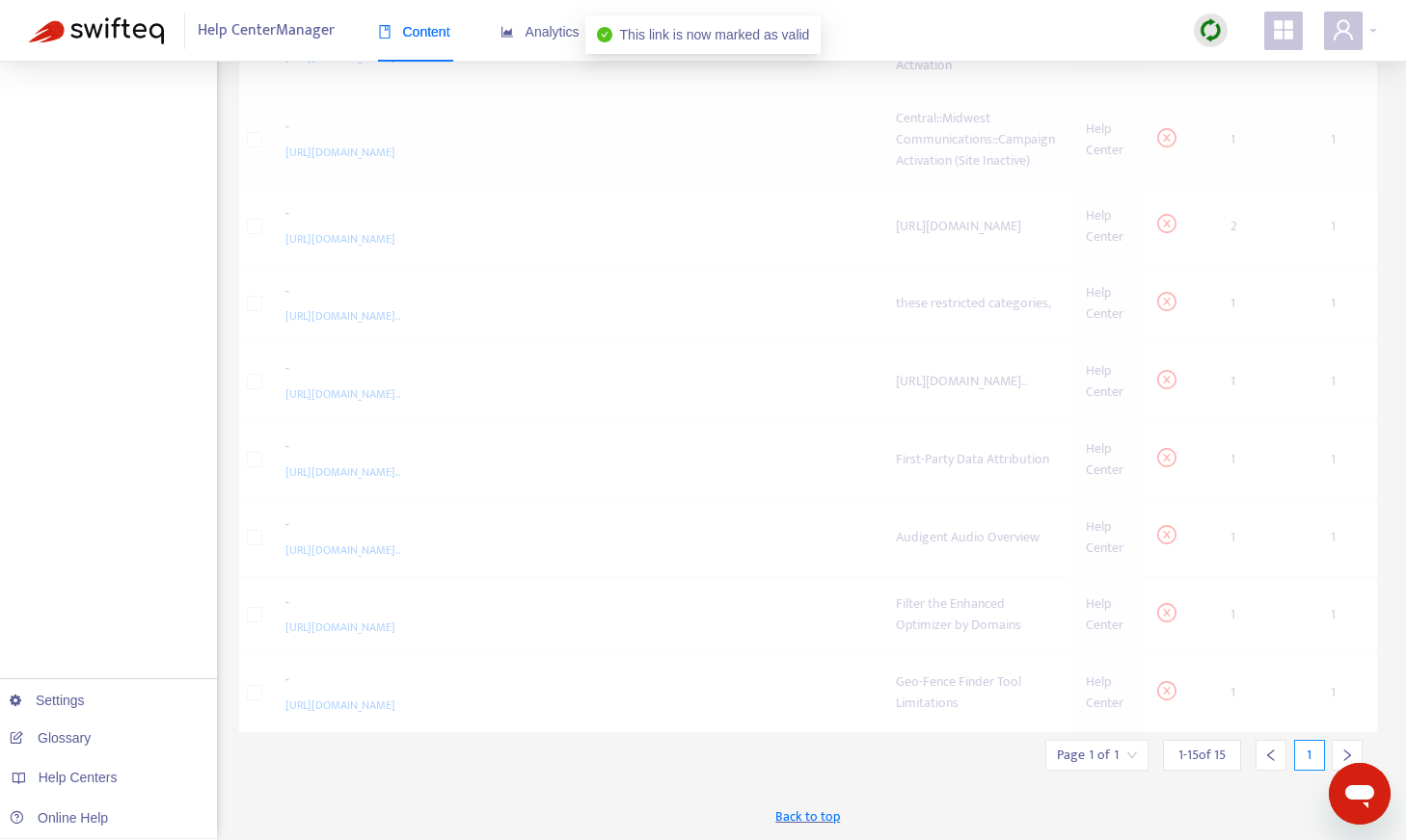
scroll to position [735, 0]
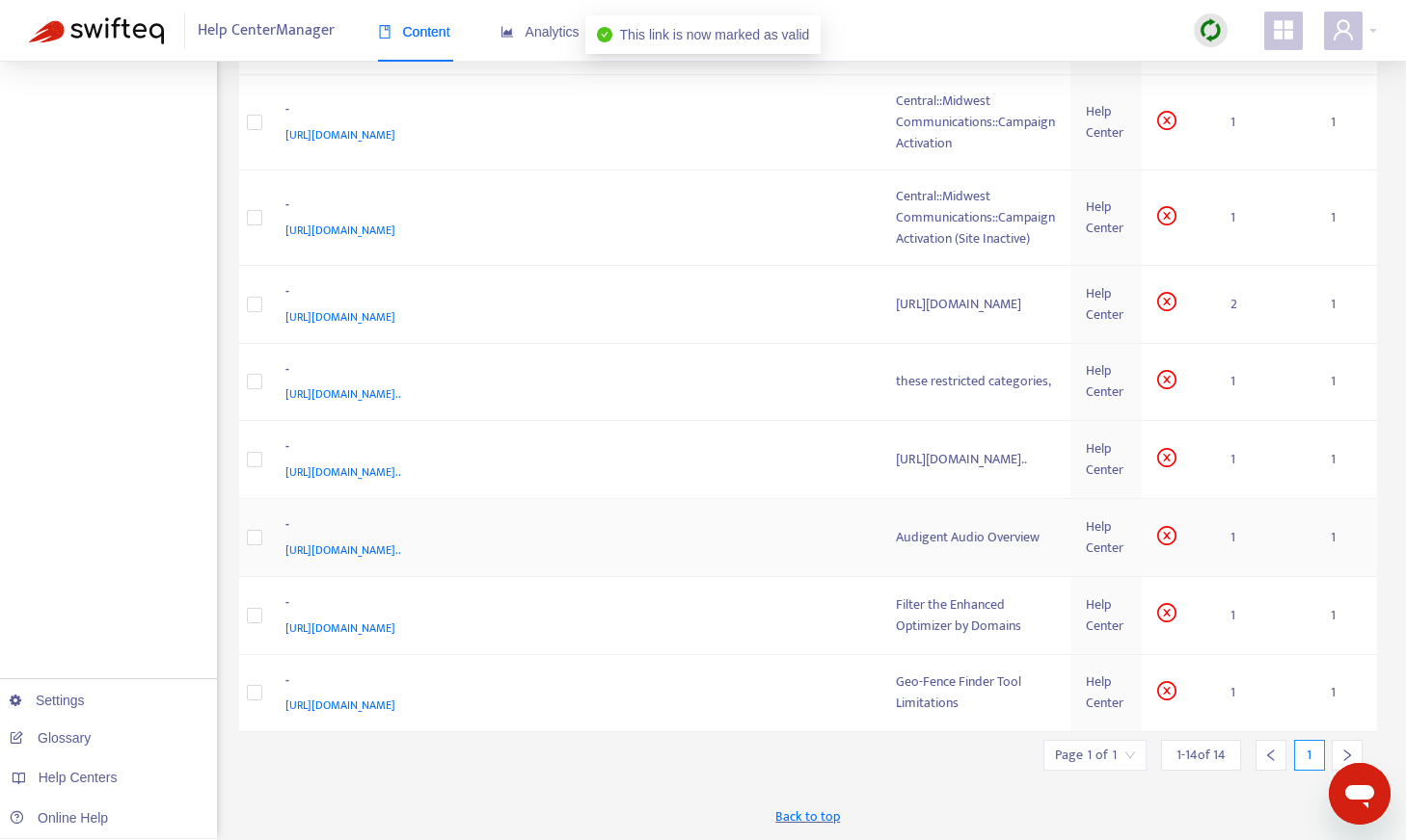
click at [833, 537] on div "Audigent Audio Overview" at bounding box center [974, 537] width 159 height 21
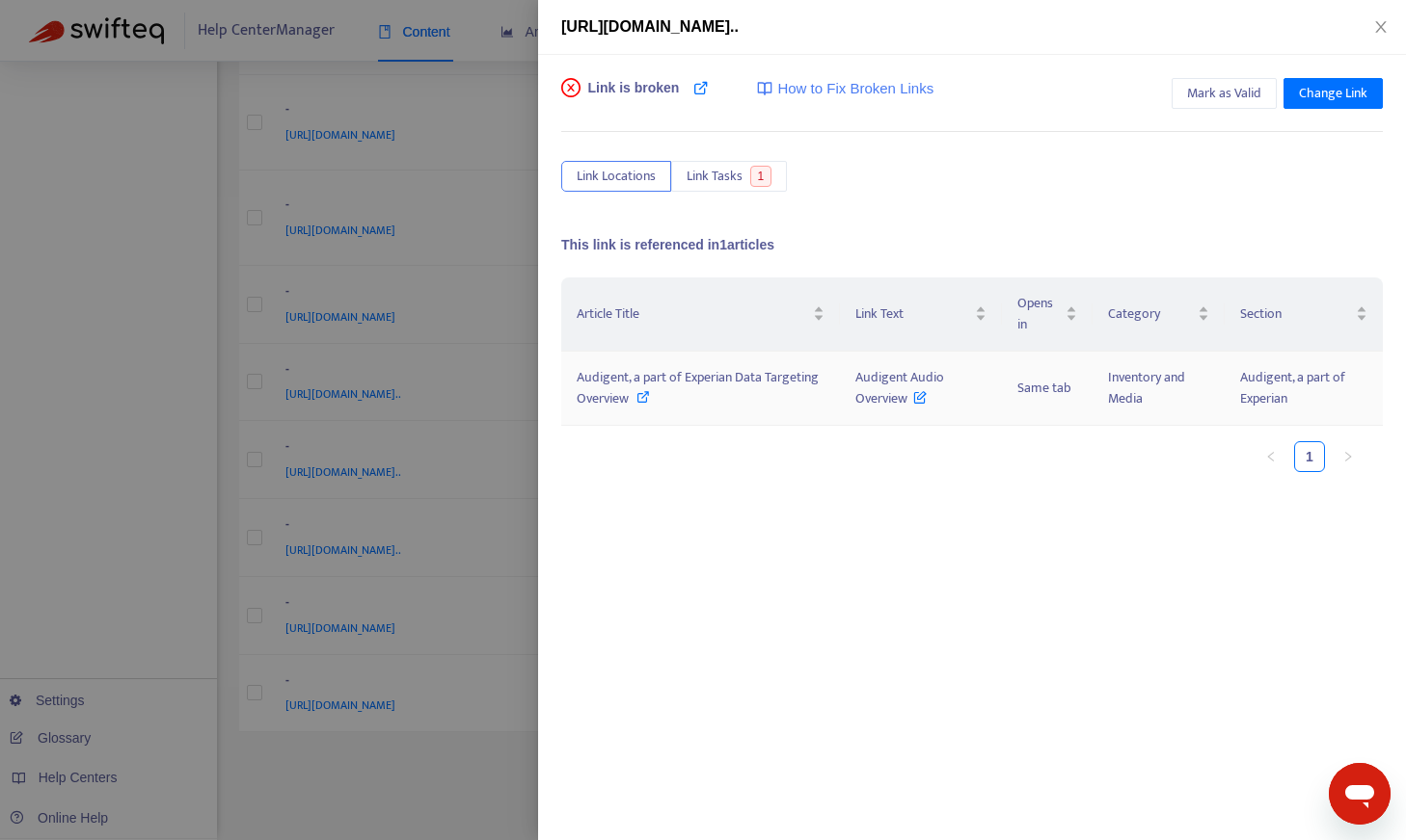
click at [641, 396] on icon at bounding box center [644, 398] width 14 height 14
click at [833, 29] on icon "close" at bounding box center [1380, 26] width 15 height 15
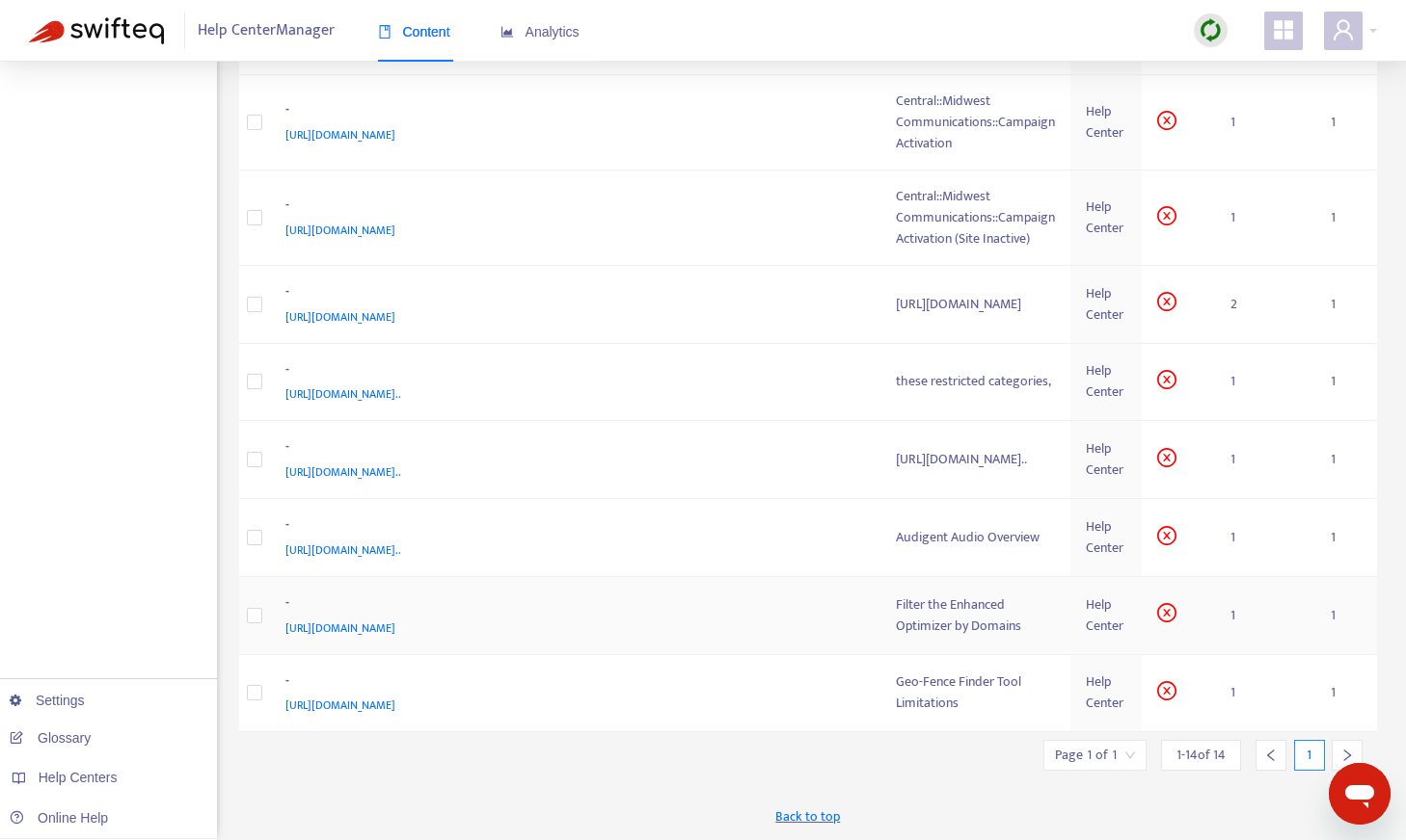
click at [833, 595] on div "Filter the Enhanced Optimizer by Domains" at bounding box center [974, 615] width 159 height 42
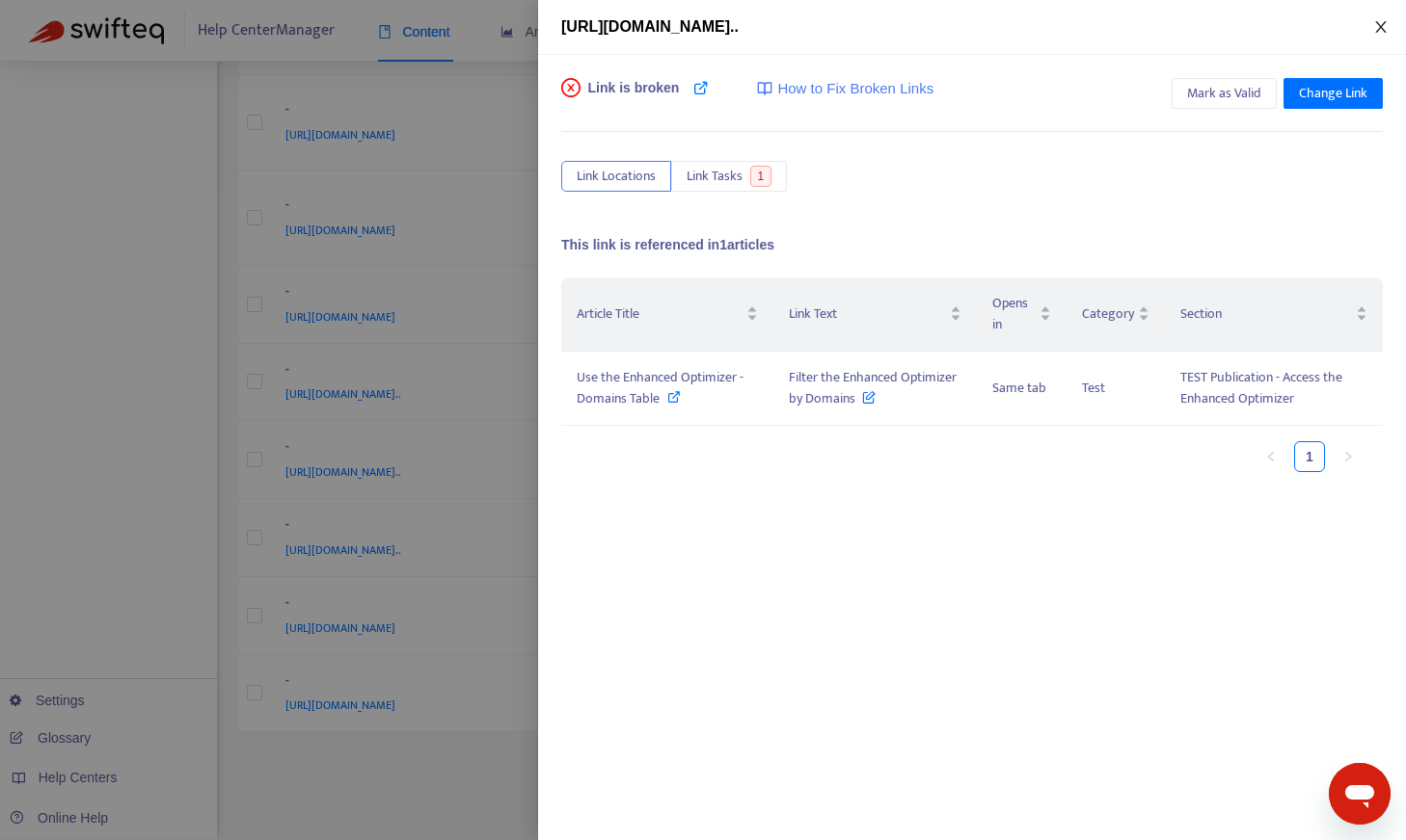
click at [833, 29] on icon "close" at bounding box center [1380, 26] width 15 height 15
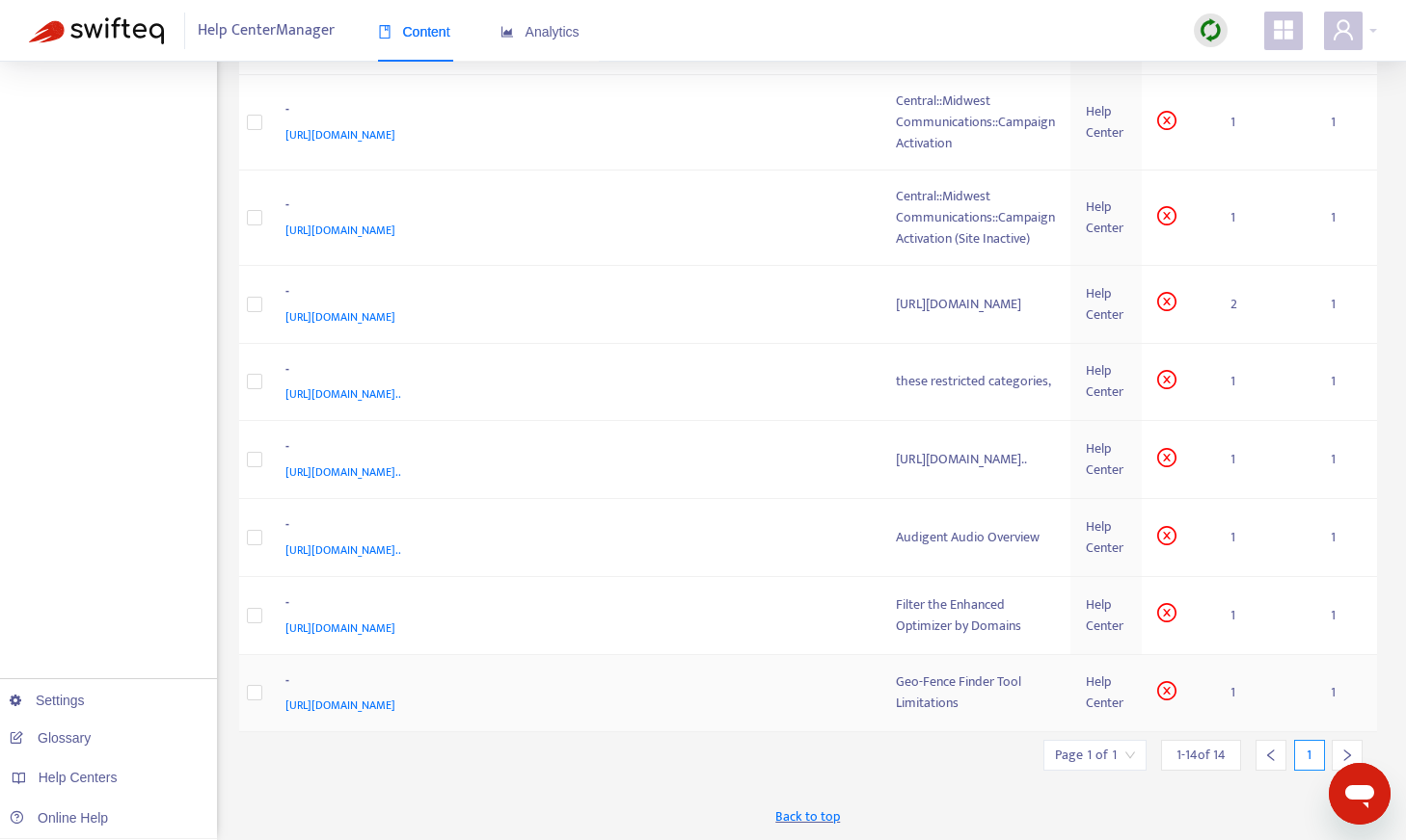
click at [833, 697] on div "Geo-Fence Finder Tool Limitations" at bounding box center [974, 692] width 159 height 42
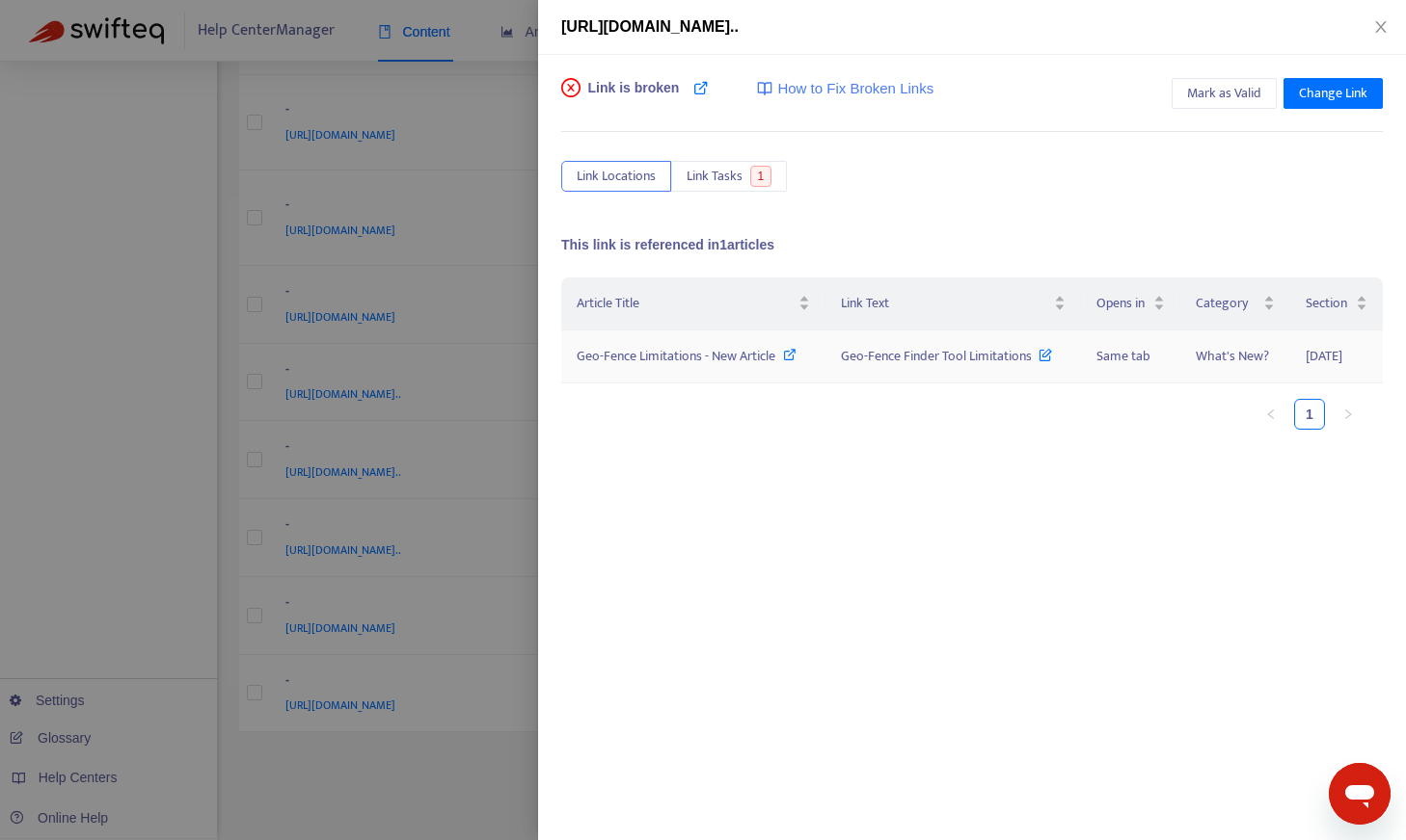
click at [788, 358] on icon at bounding box center [789, 355] width 14 height 14
click at [793, 360] on icon at bounding box center [789, 355] width 14 height 14
click at [786, 351] on icon at bounding box center [789, 355] width 14 height 14
click at [833, 83] on span "Mark as Valid" at bounding box center [1224, 93] width 74 height 21
click at [833, 30] on icon "close" at bounding box center [1380, 27] width 11 height 12
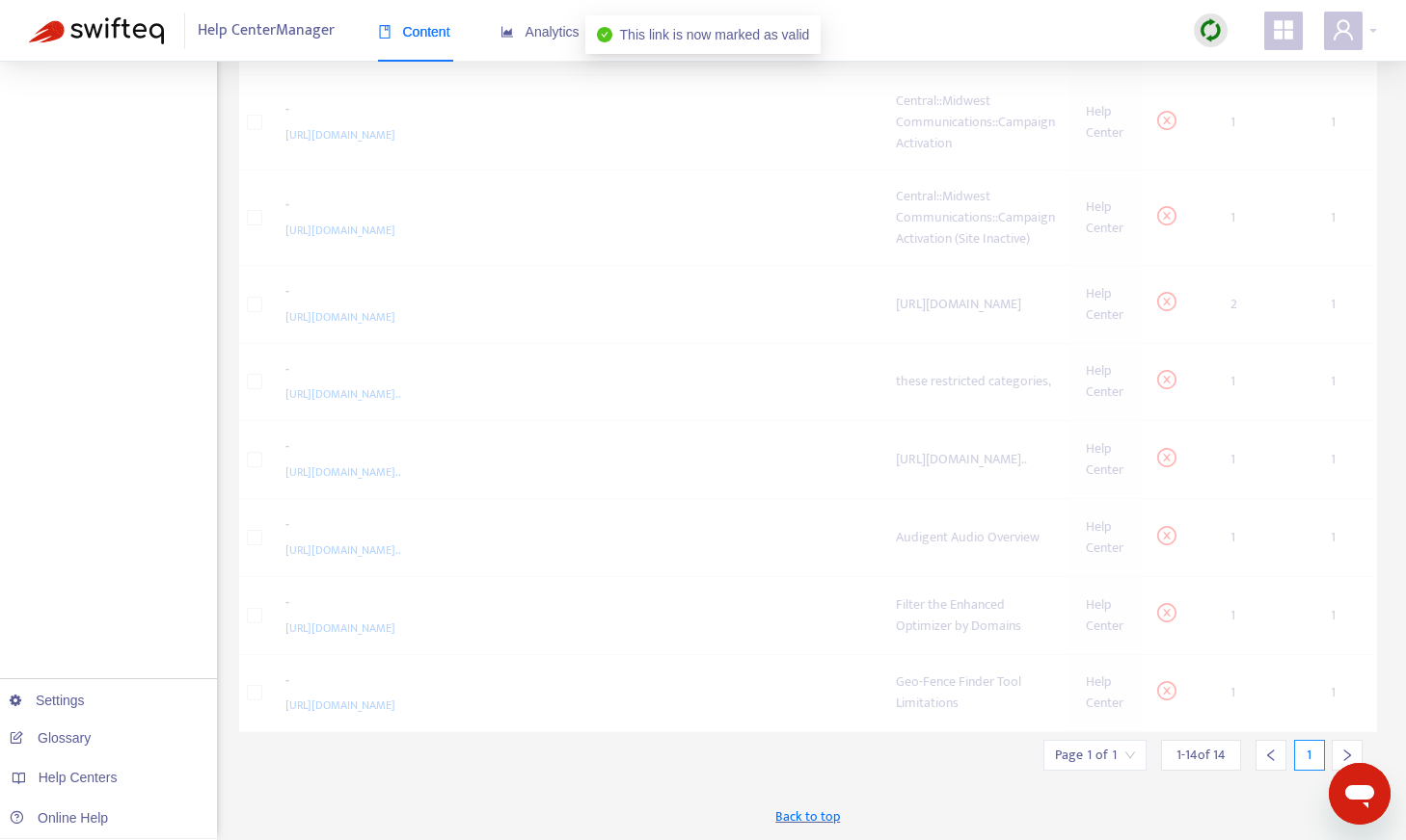
scroll to position [657, 0]
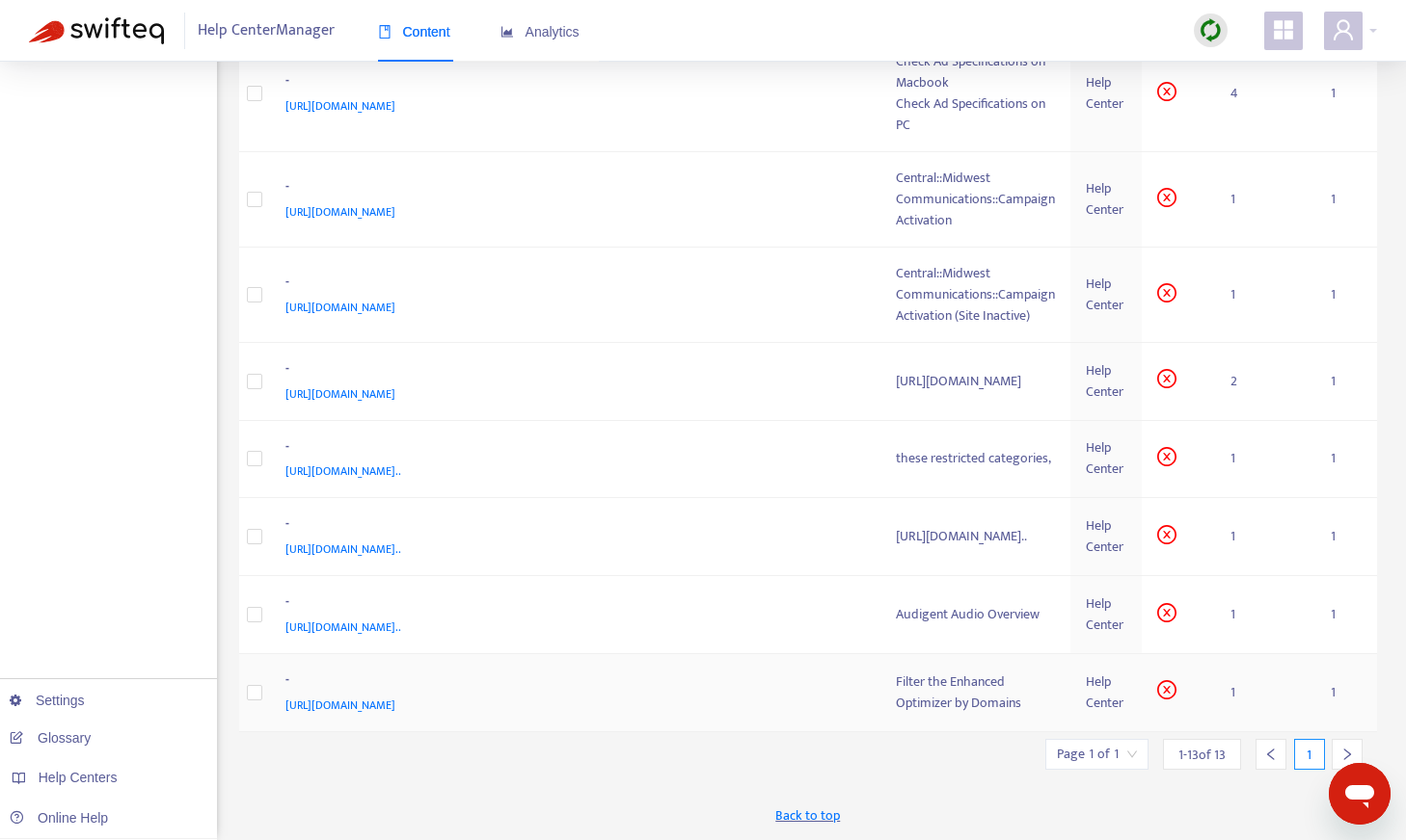
click at [833, 697] on div "Filter the Enhanced Optimizer by Domains" at bounding box center [974, 692] width 159 height 42
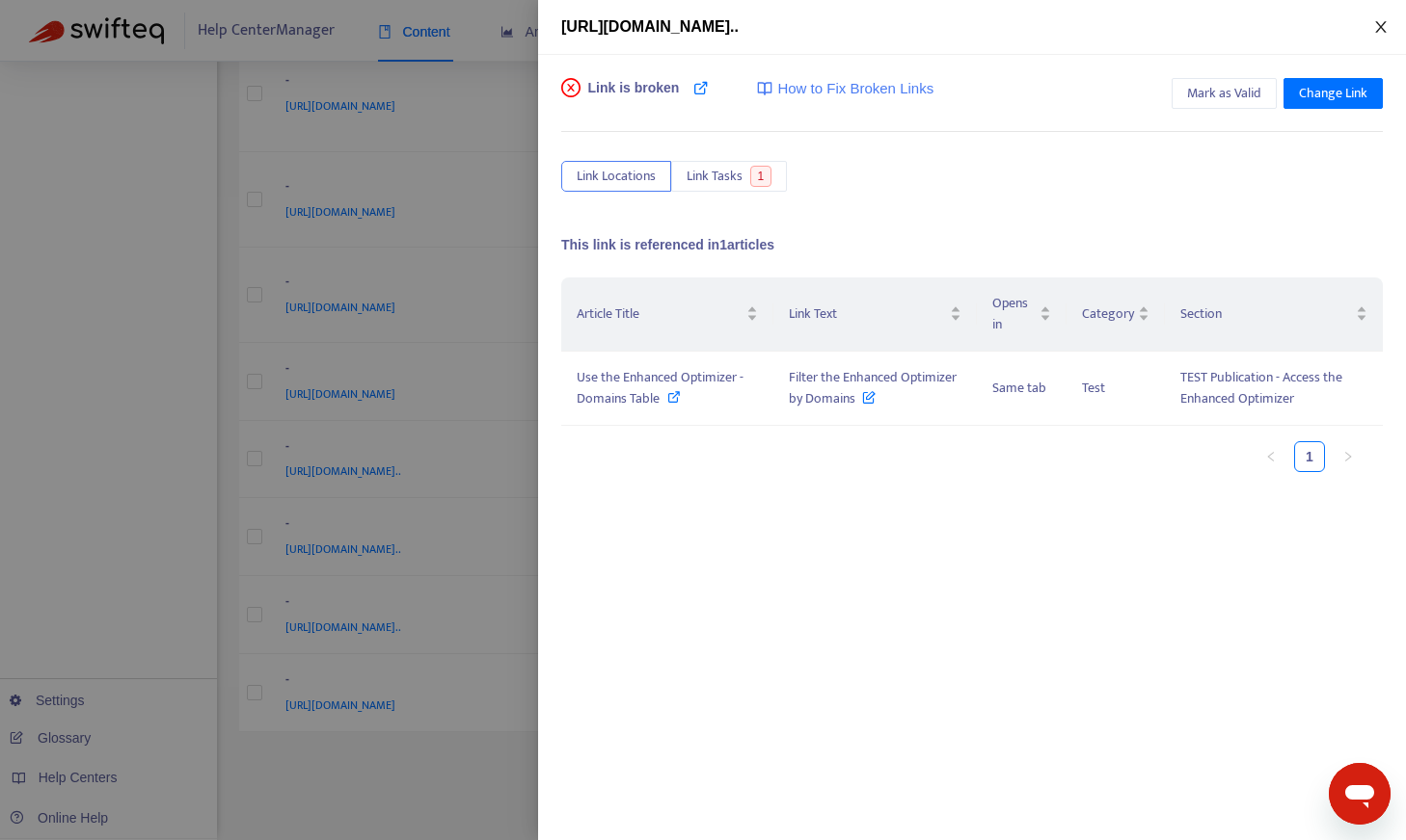
click at [833, 30] on icon "close" at bounding box center [1380, 27] width 11 height 12
